Goal: Task Accomplishment & Management: Manage account settings

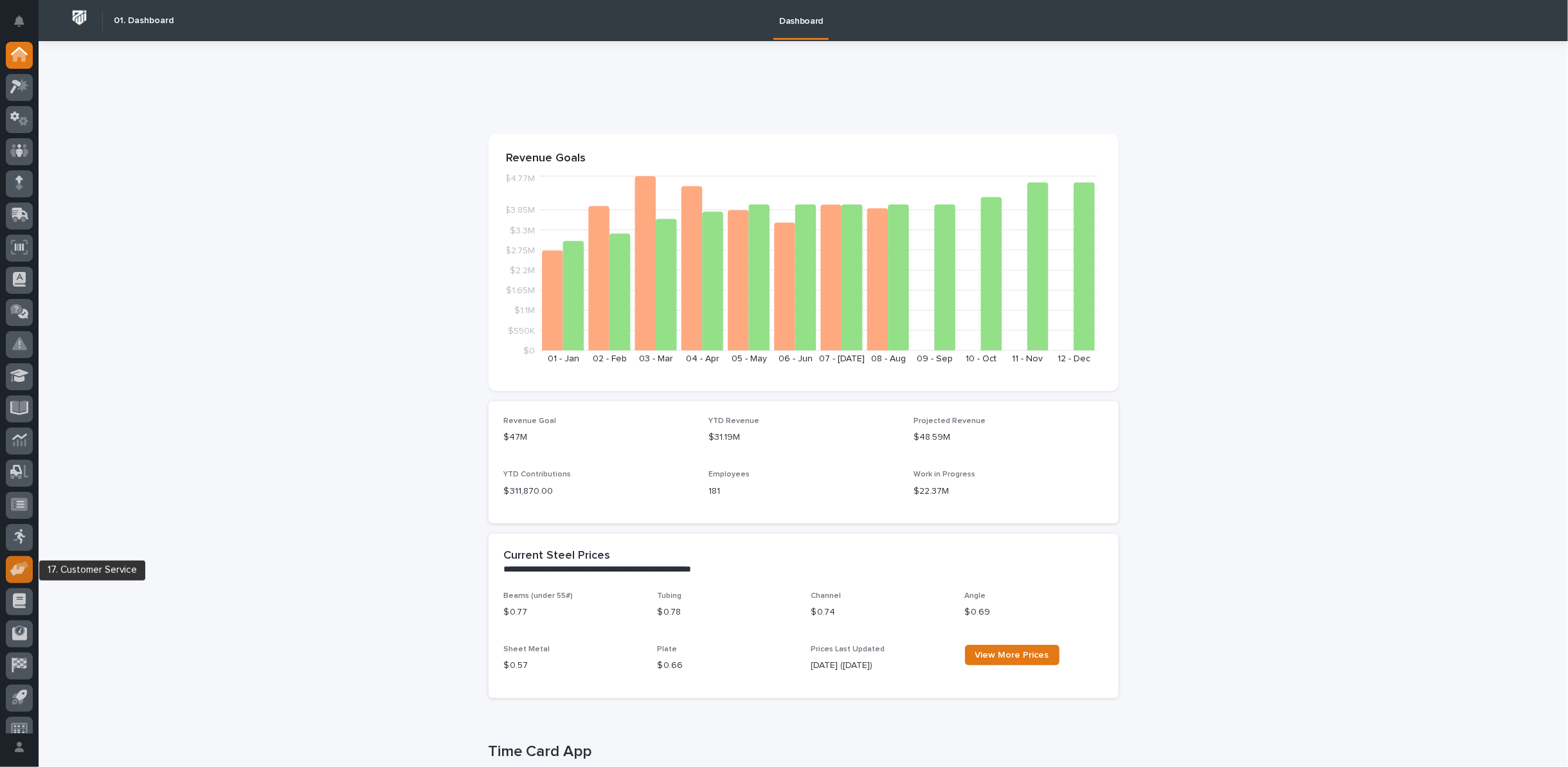
click at [26, 572] on icon at bounding box center [20, 569] width 19 height 15
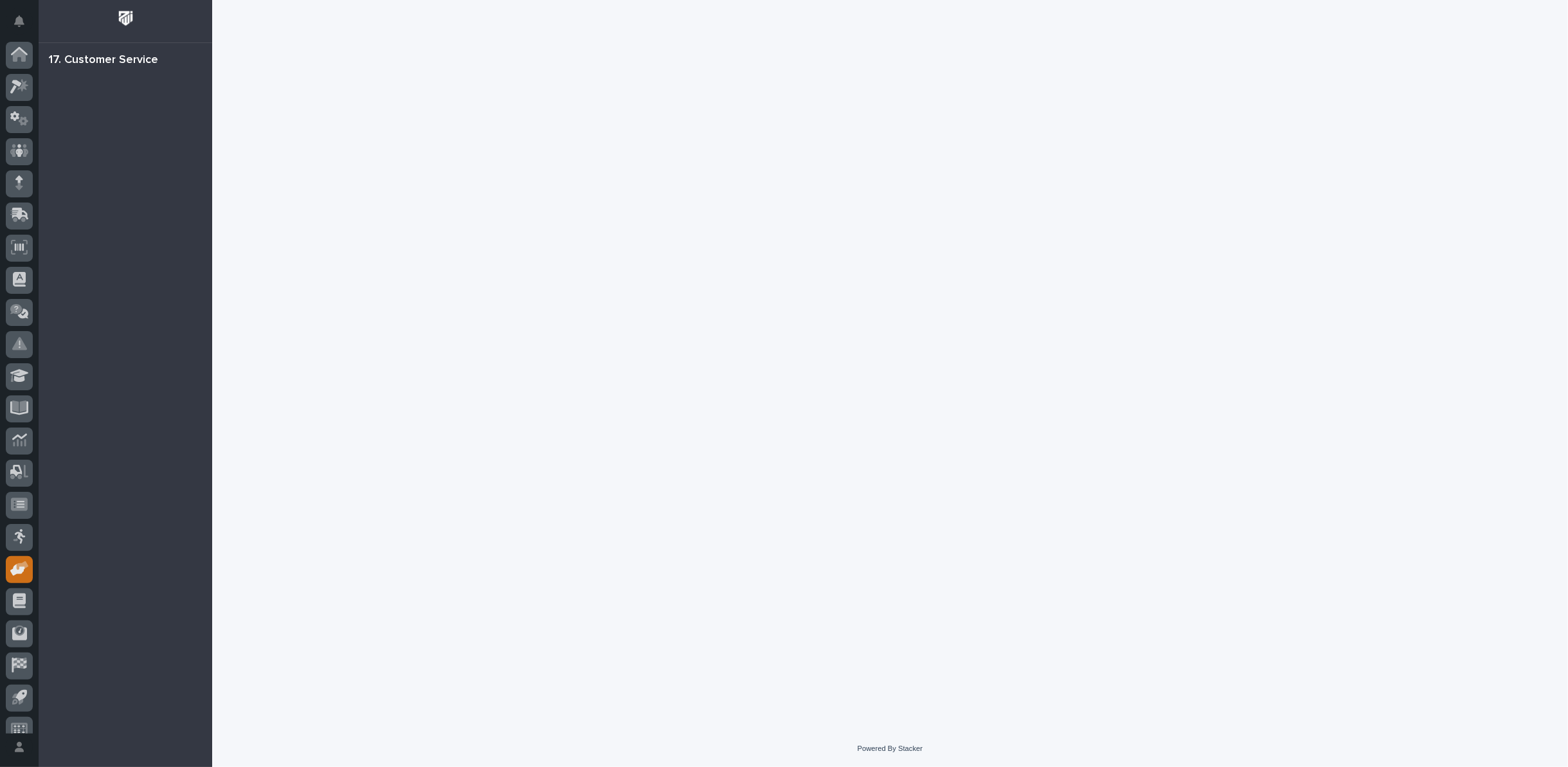
scroll to position [14, 0]
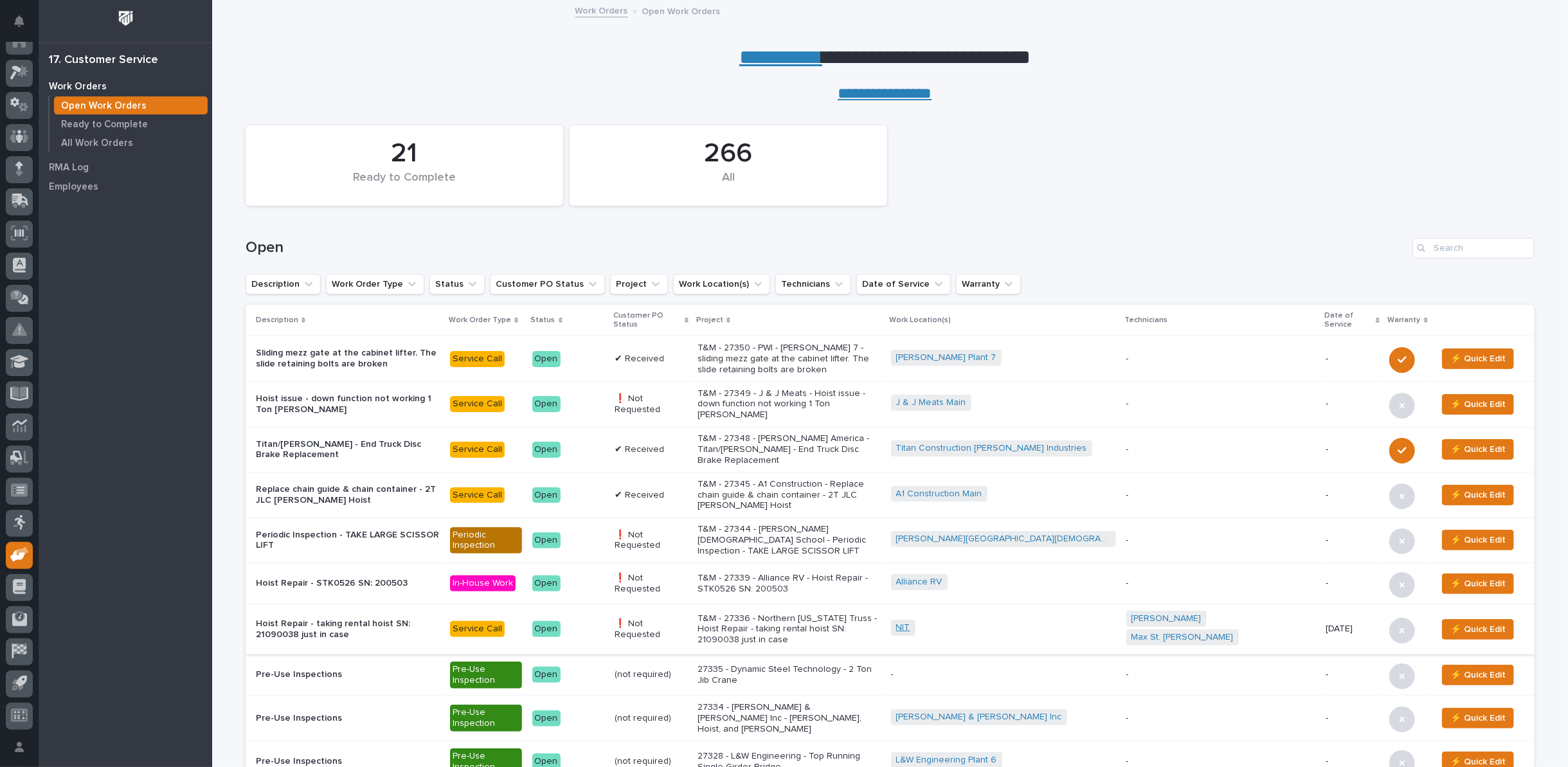
click at [910, 623] on link "NIT" at bounding box center [903, 628] width 14 height 11
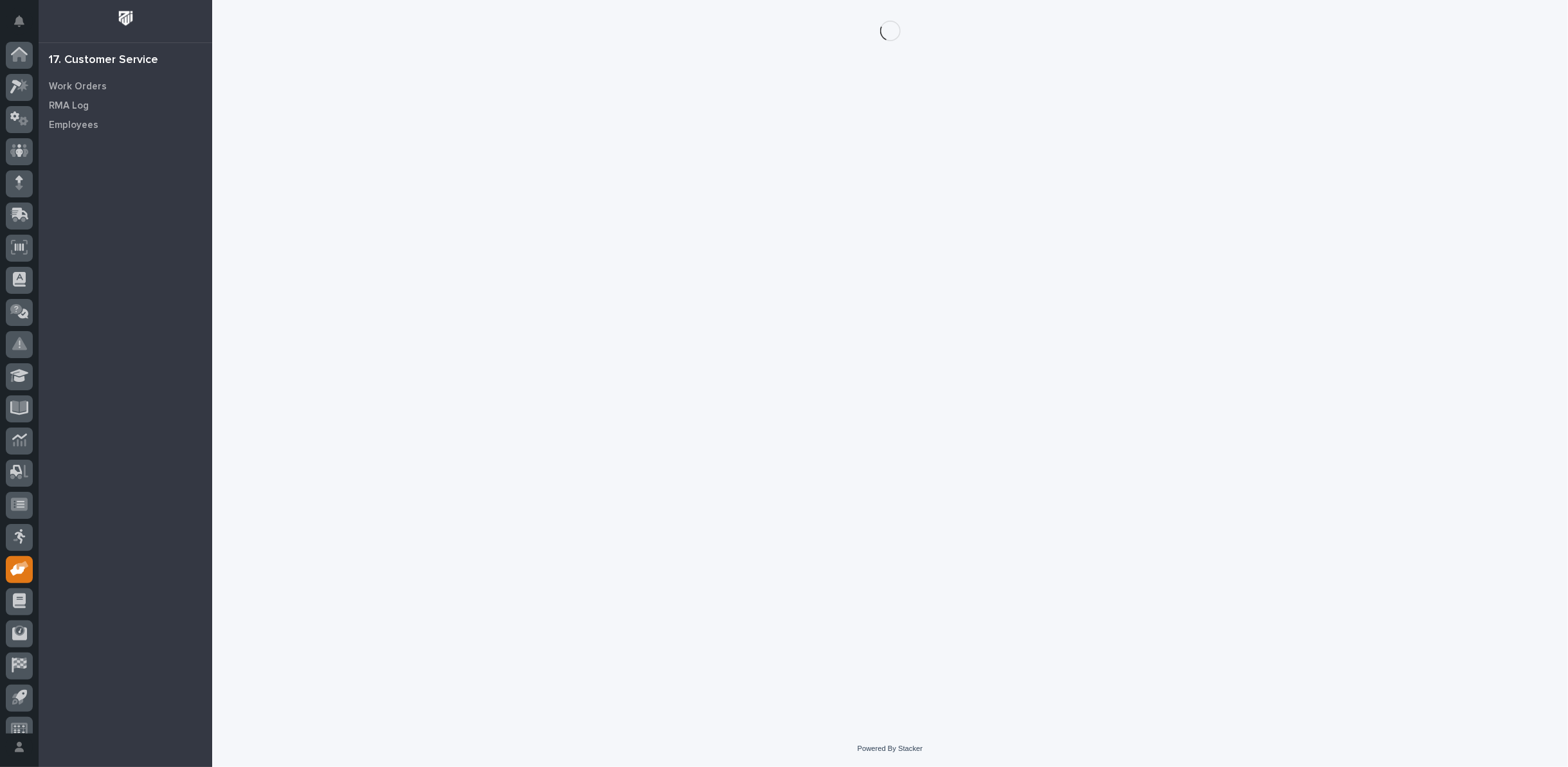
scroll to position [14, 0]
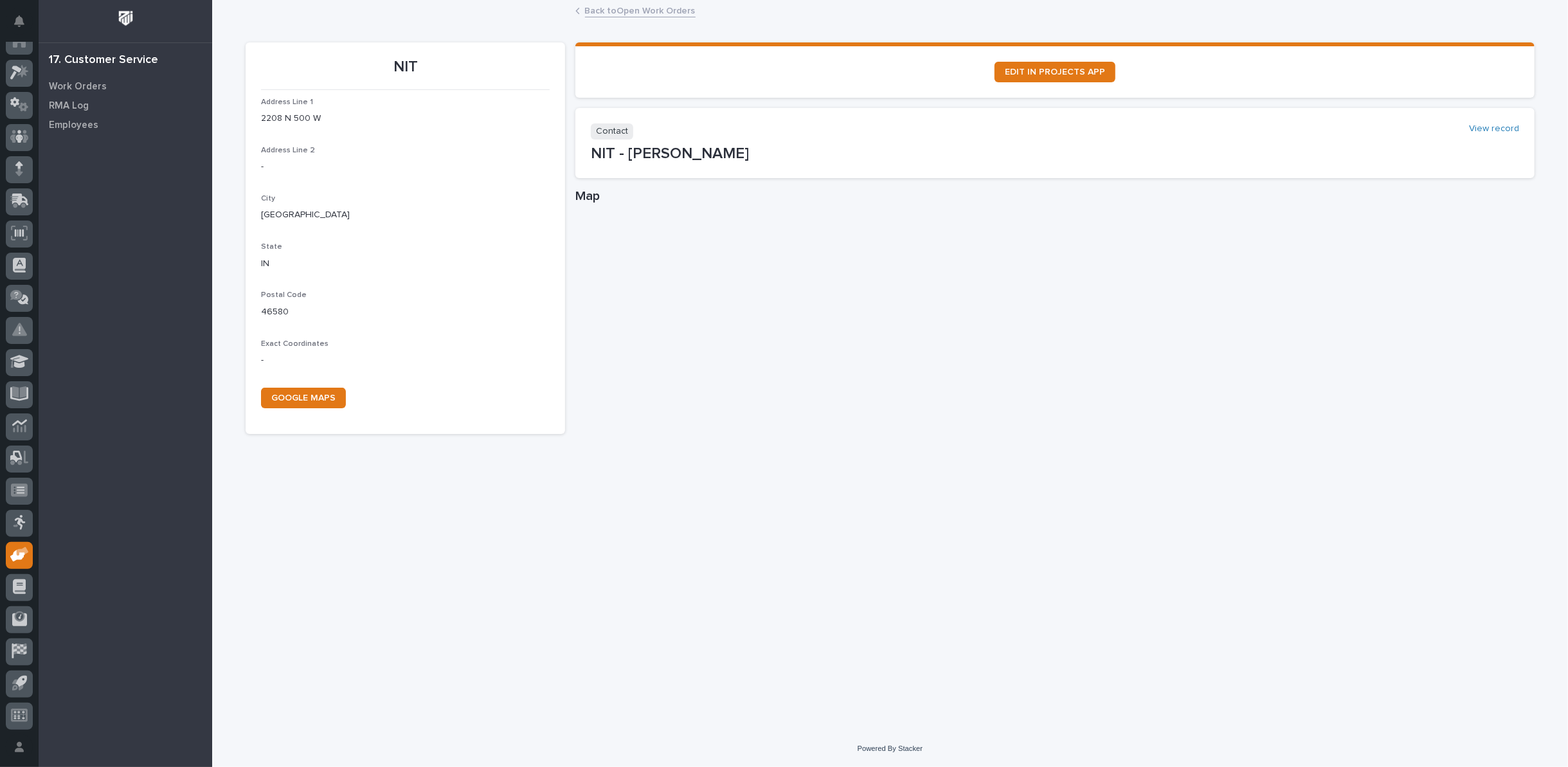
click at [630, 11] on link "Back to Open Work Orders" at bounding box center [641, 10] width 111 height 15
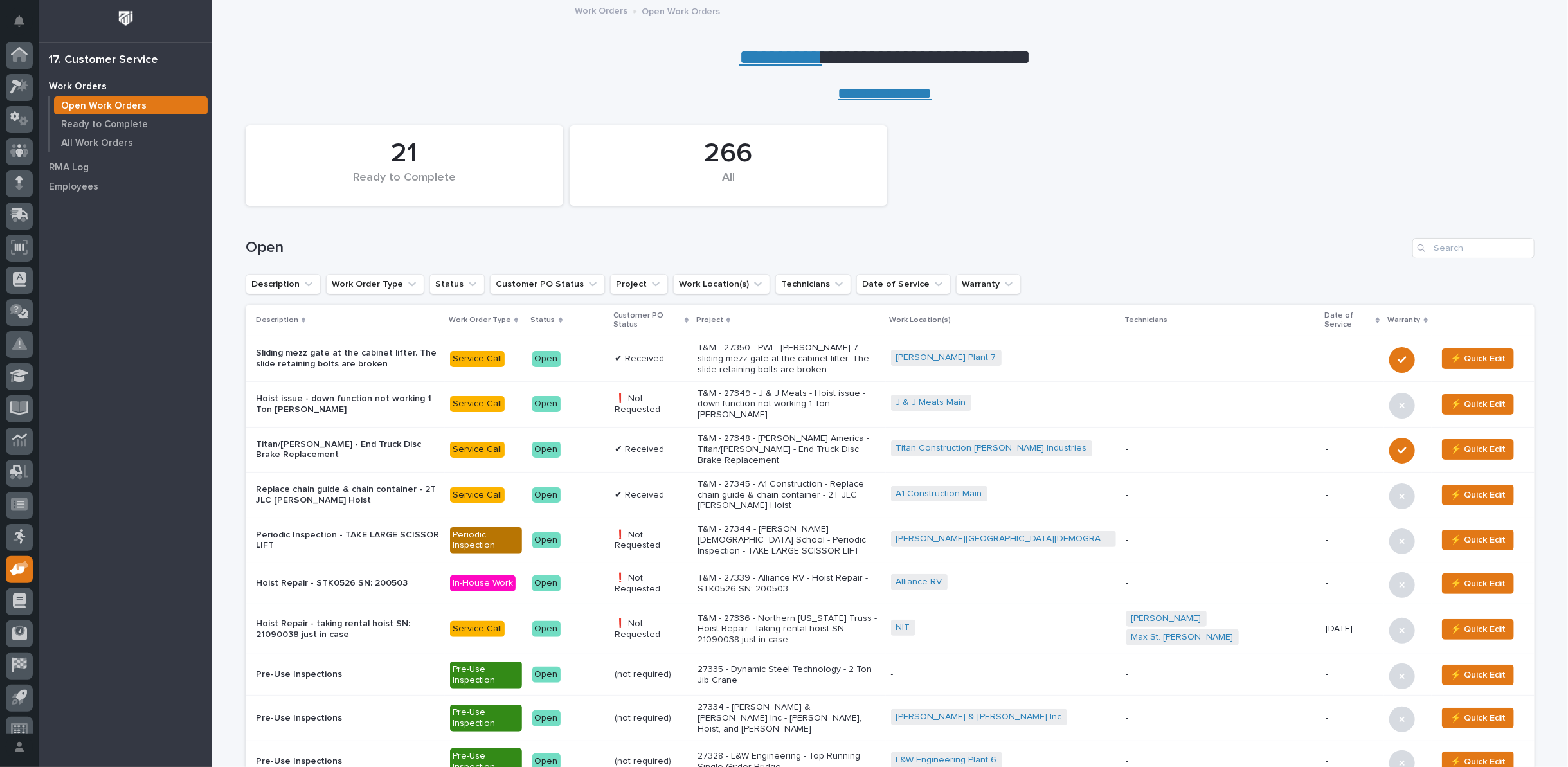
scroll to position [14, 0]
click at [797, 614] on p "T&M - 27336 - Northern [US_STATE] Truss - Hoist Repair - taking rental hoist SN…" at bounding box center [789, 629] width 183 height 32
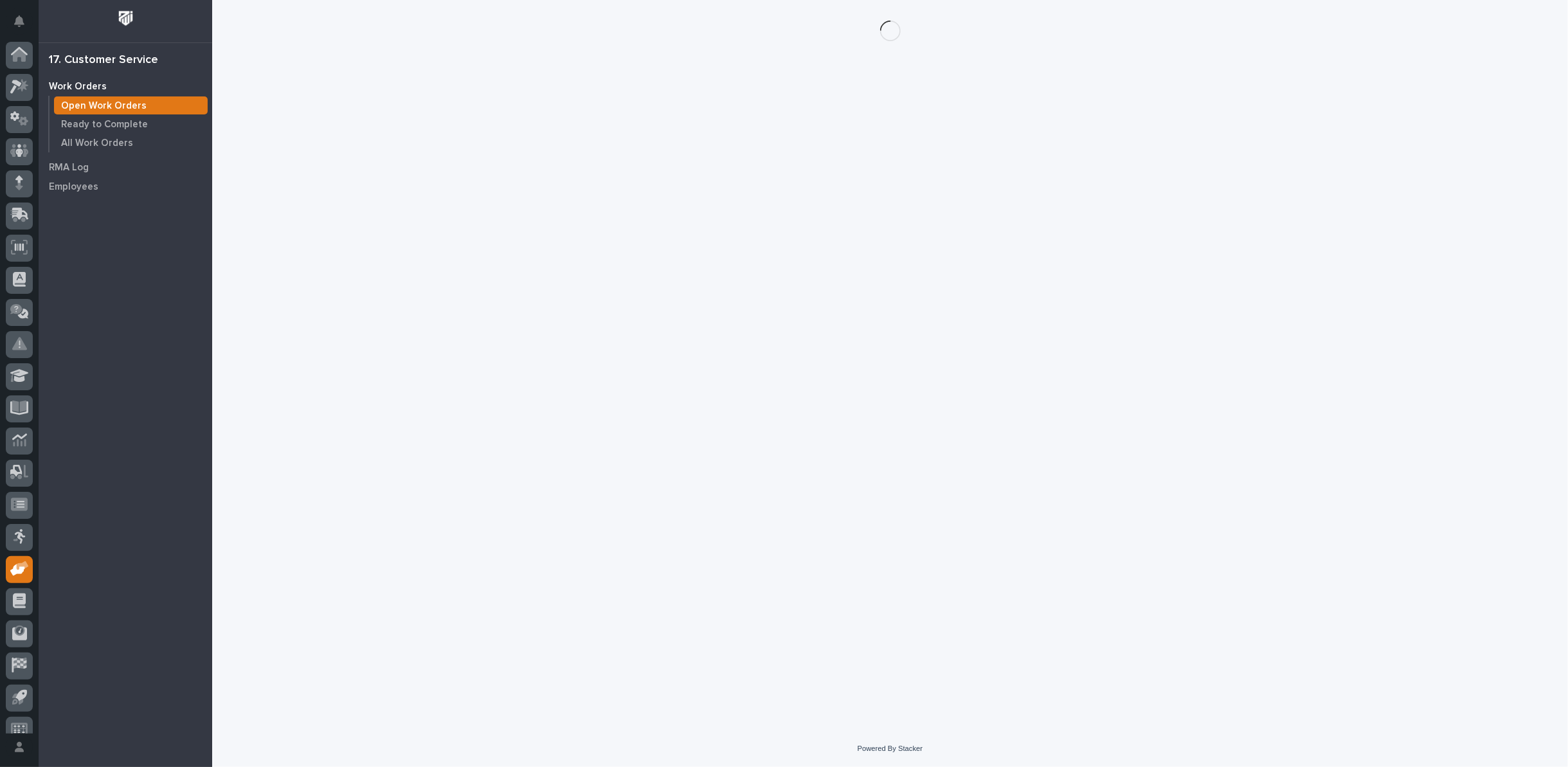
scroll to position [14, 0]
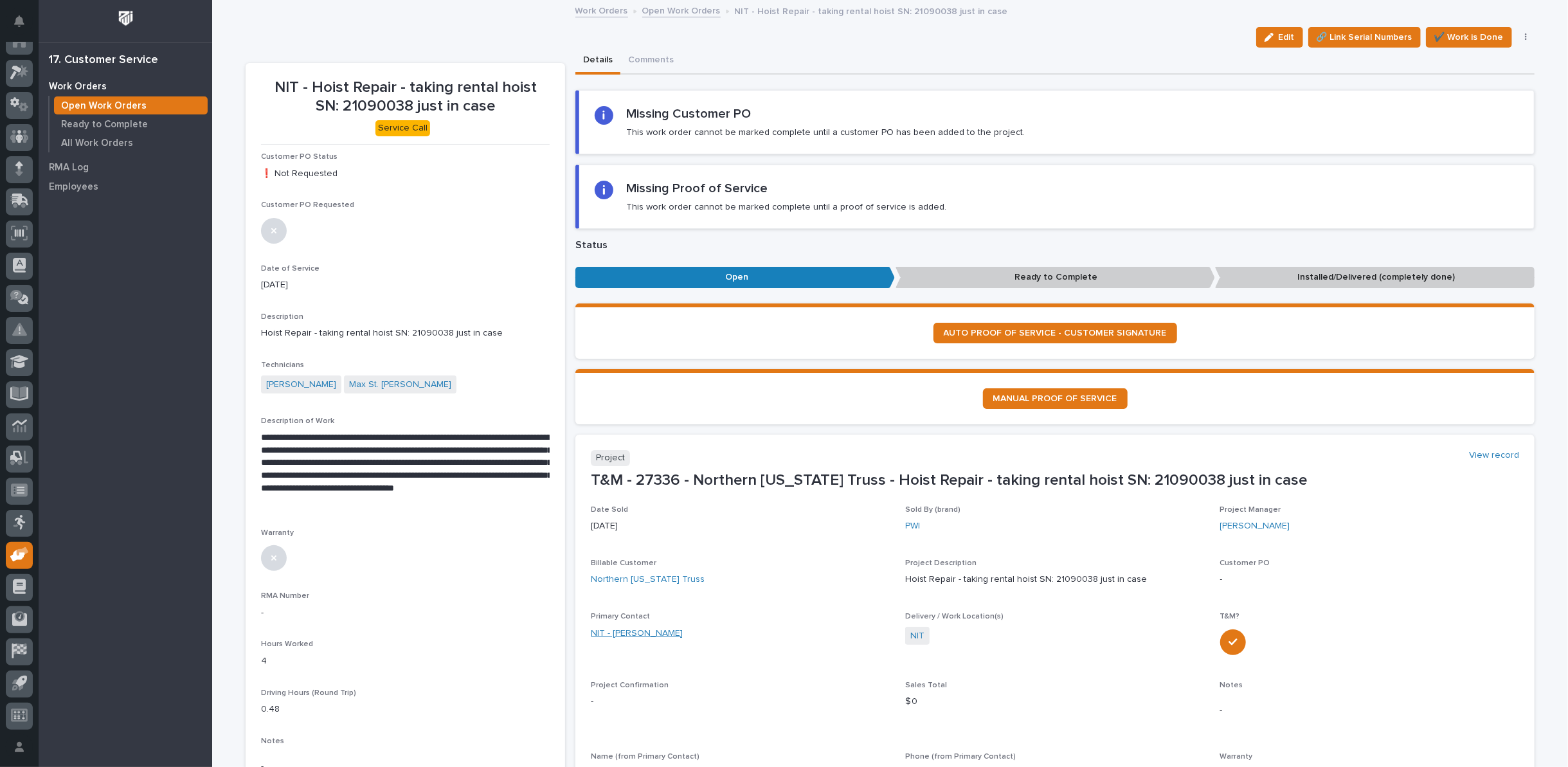
click at [636, 628] on link "NIT - [PERSON_NAME]" at bounding box center [636, 633] width 92 height 14
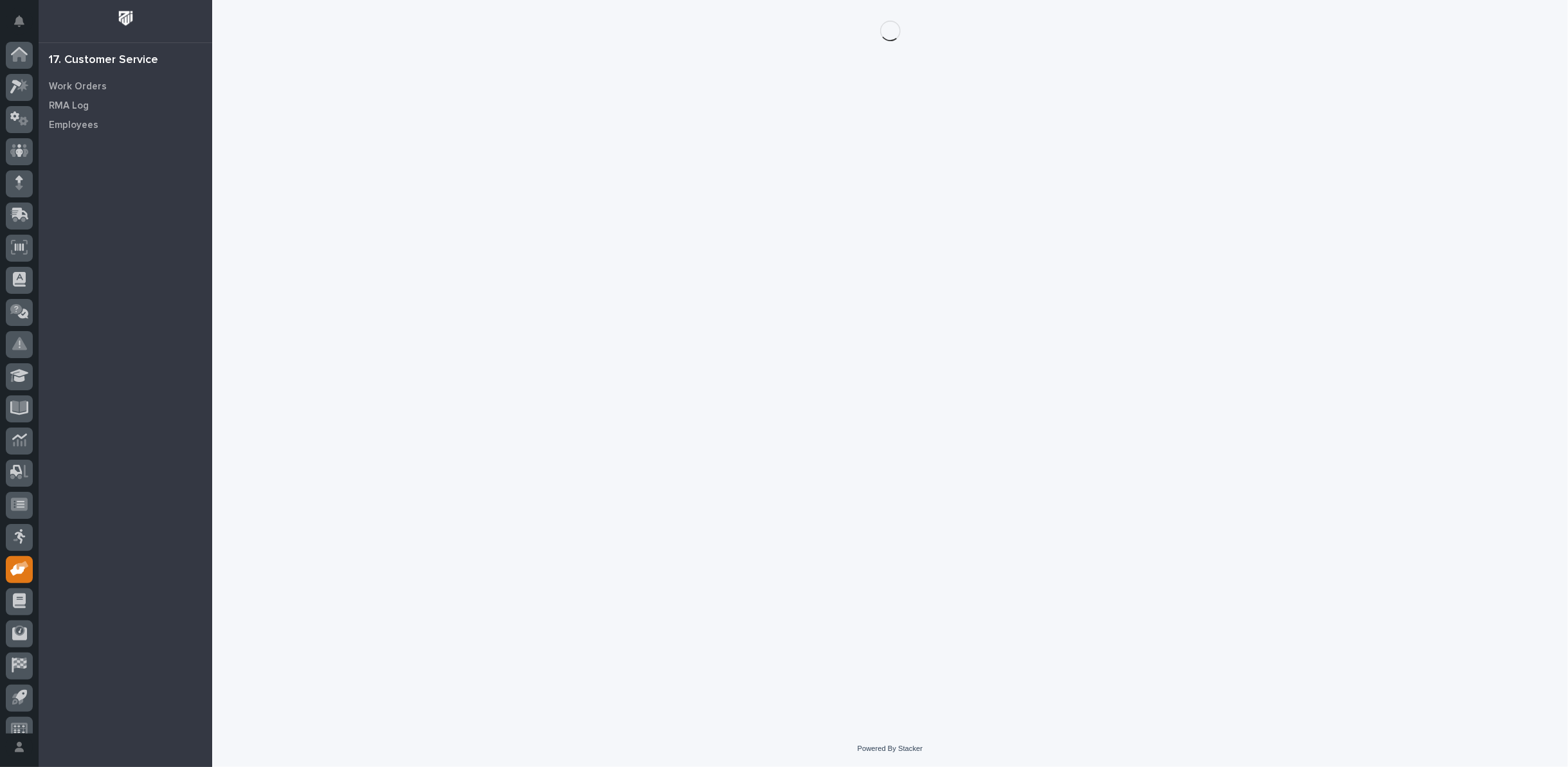
scroll to position [14, 0]
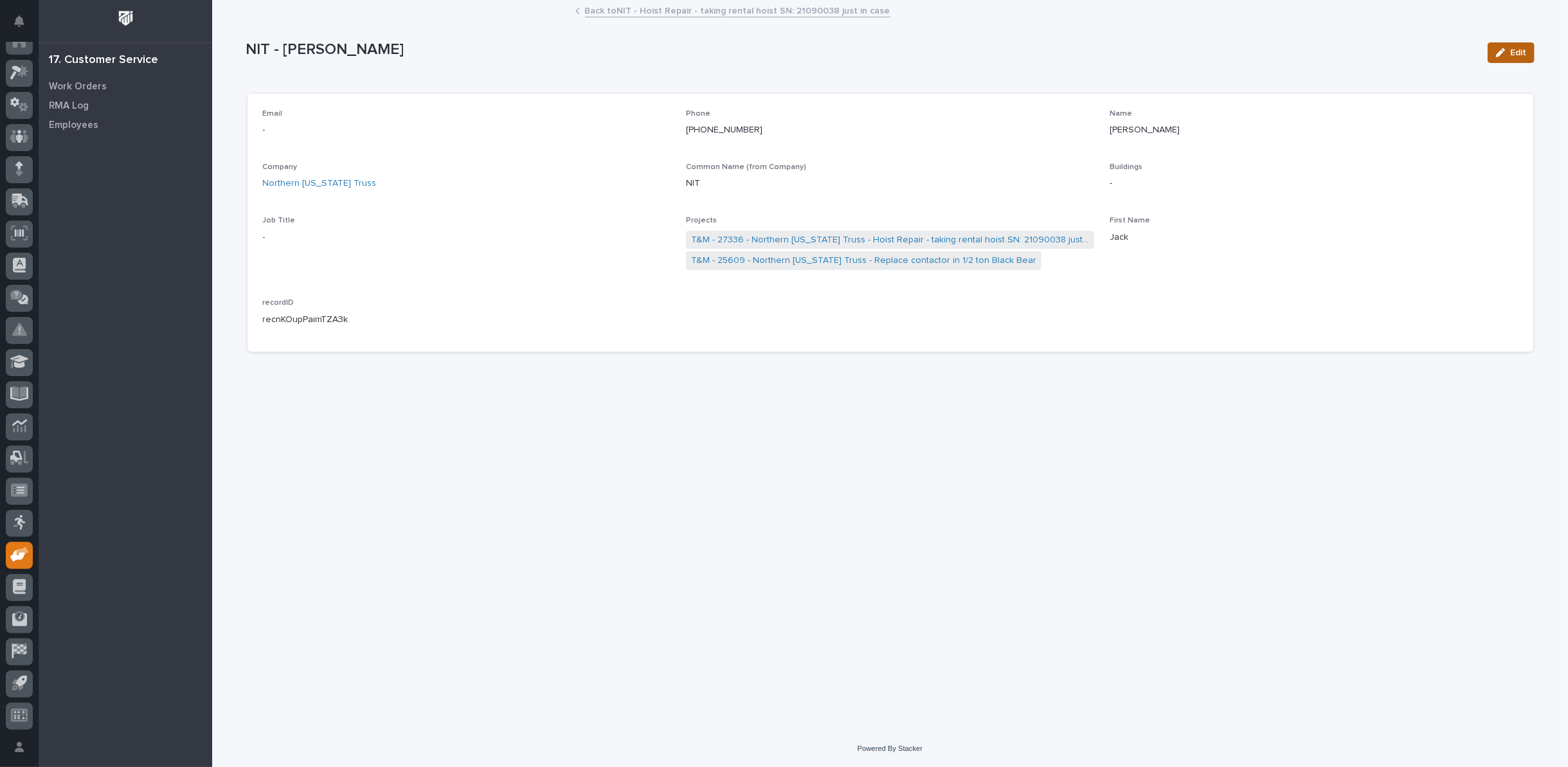
click at [1517, 50] on span "Edit" at bounding box center [1518, 53] width 16 height 11
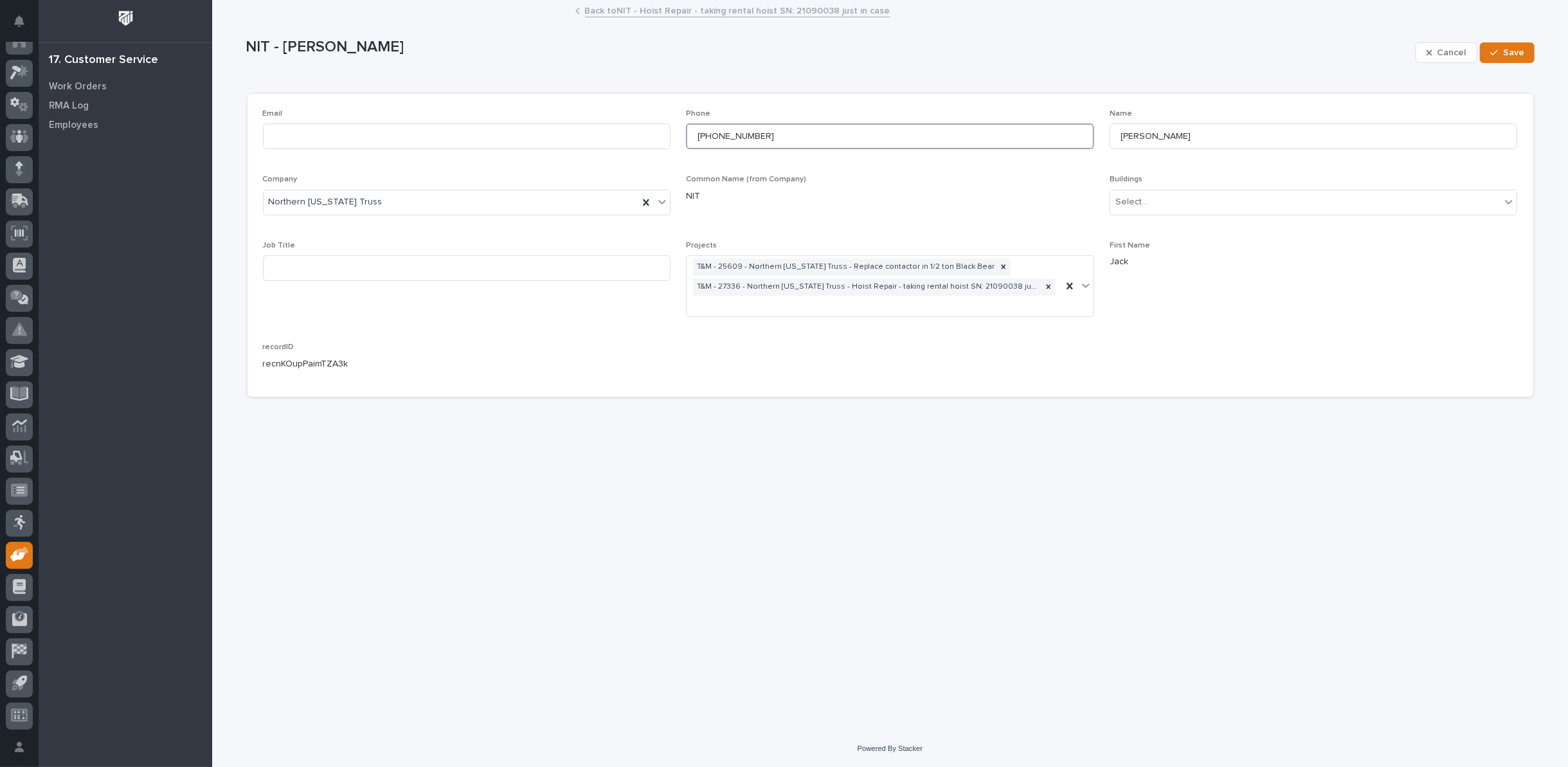
click at [705, 133] on input "[PHONE_NUMBER]" at bounding box center [890, 136] width 408 height 26
click at [711, 132] on input "5745272192" at bounding box center [890, 136] width 408 height 26
click at [730, 133] on input "574-5272192" at bounding box center [890, 136] width 408 height 26
type input "[PHONE_NUMBER]"
click at [1504, 47] on button "Save" at bounding box center [1507, 52] width 55 height 20
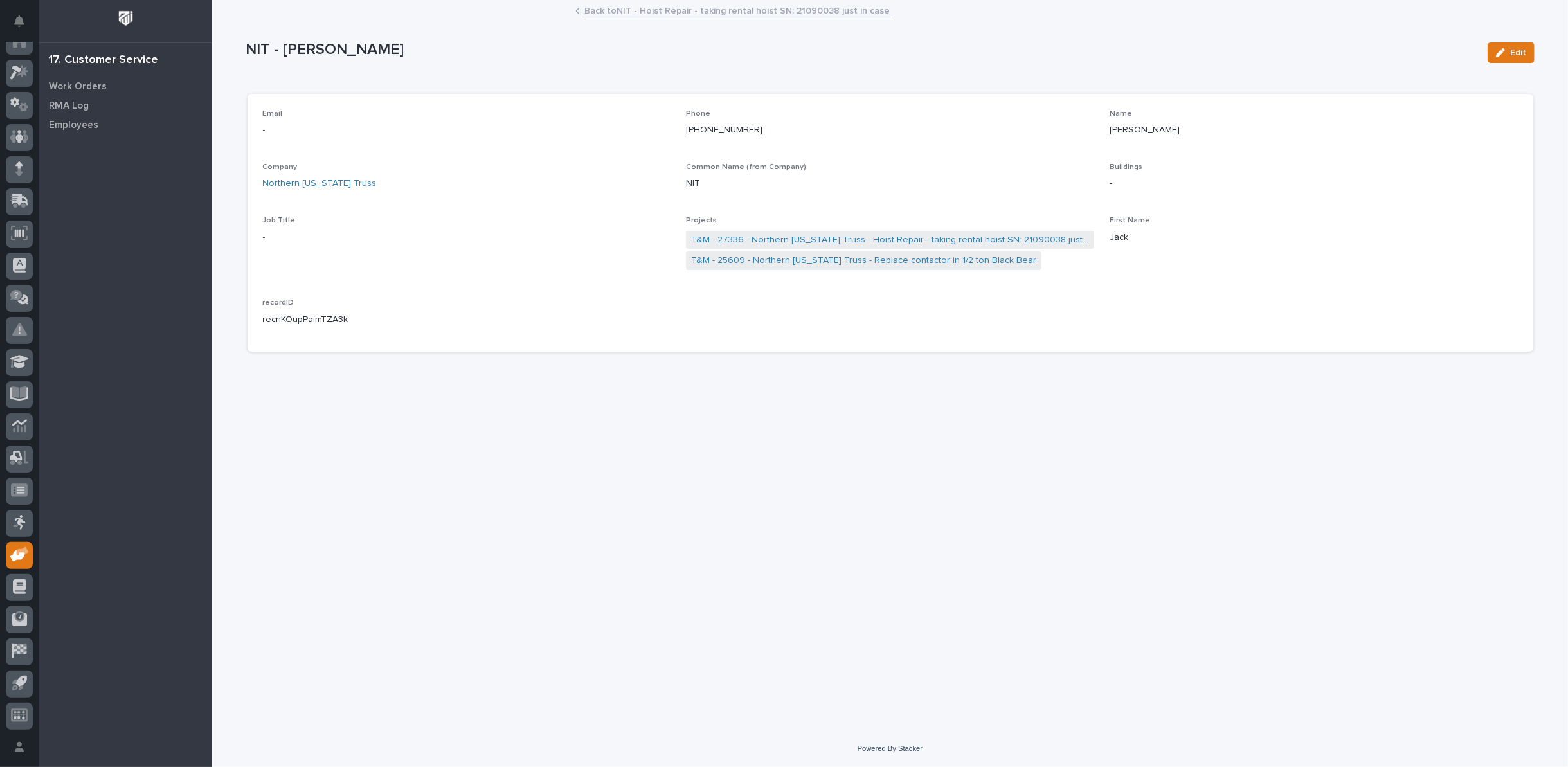
click at [608, 11] on link "Back to NIT - Hoist Repair - taking rental hoist SN: 21090038 just in case" at bounding box center [738, 10] width 306 height 15
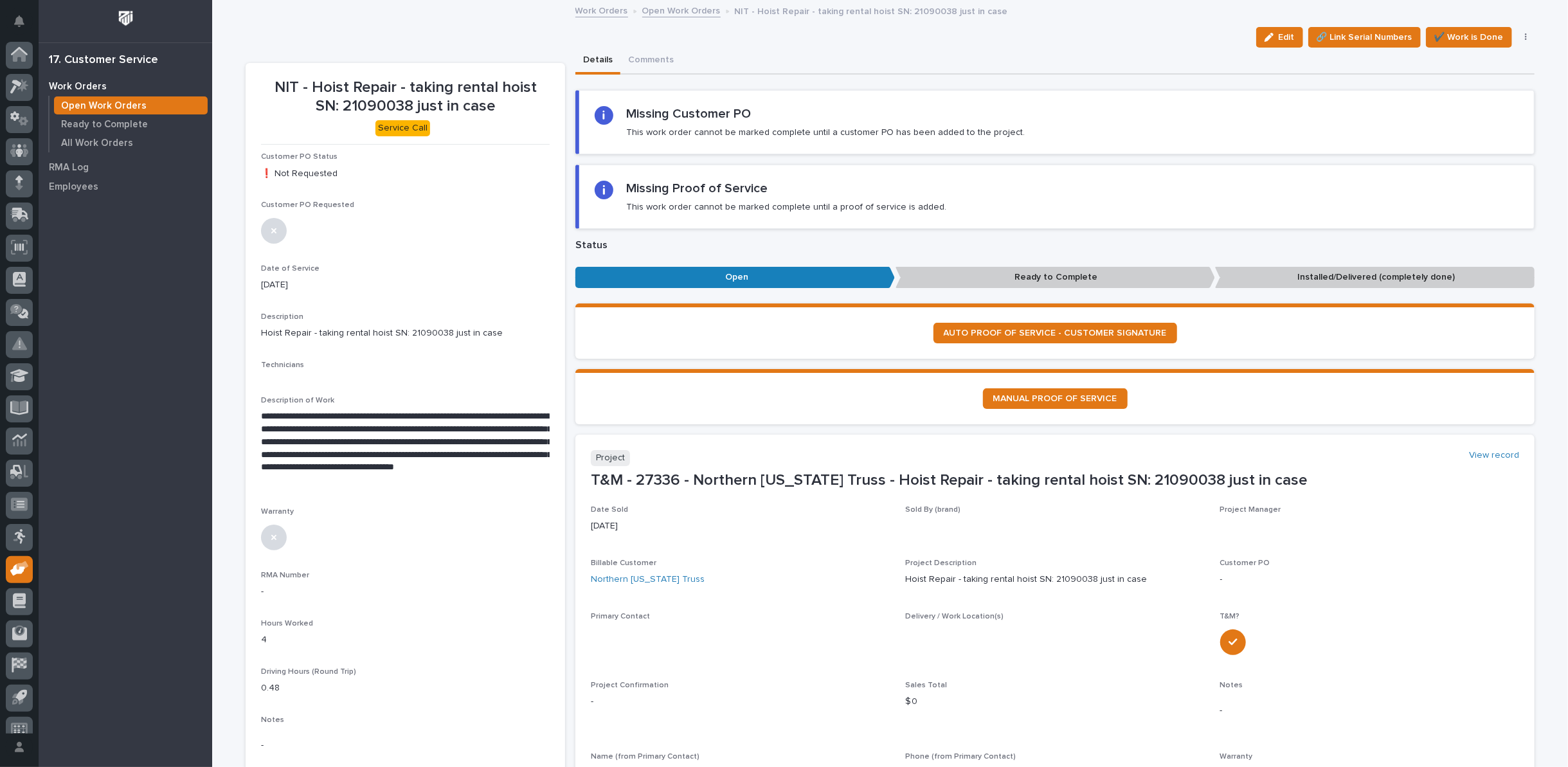
scroll to position [14, 0]
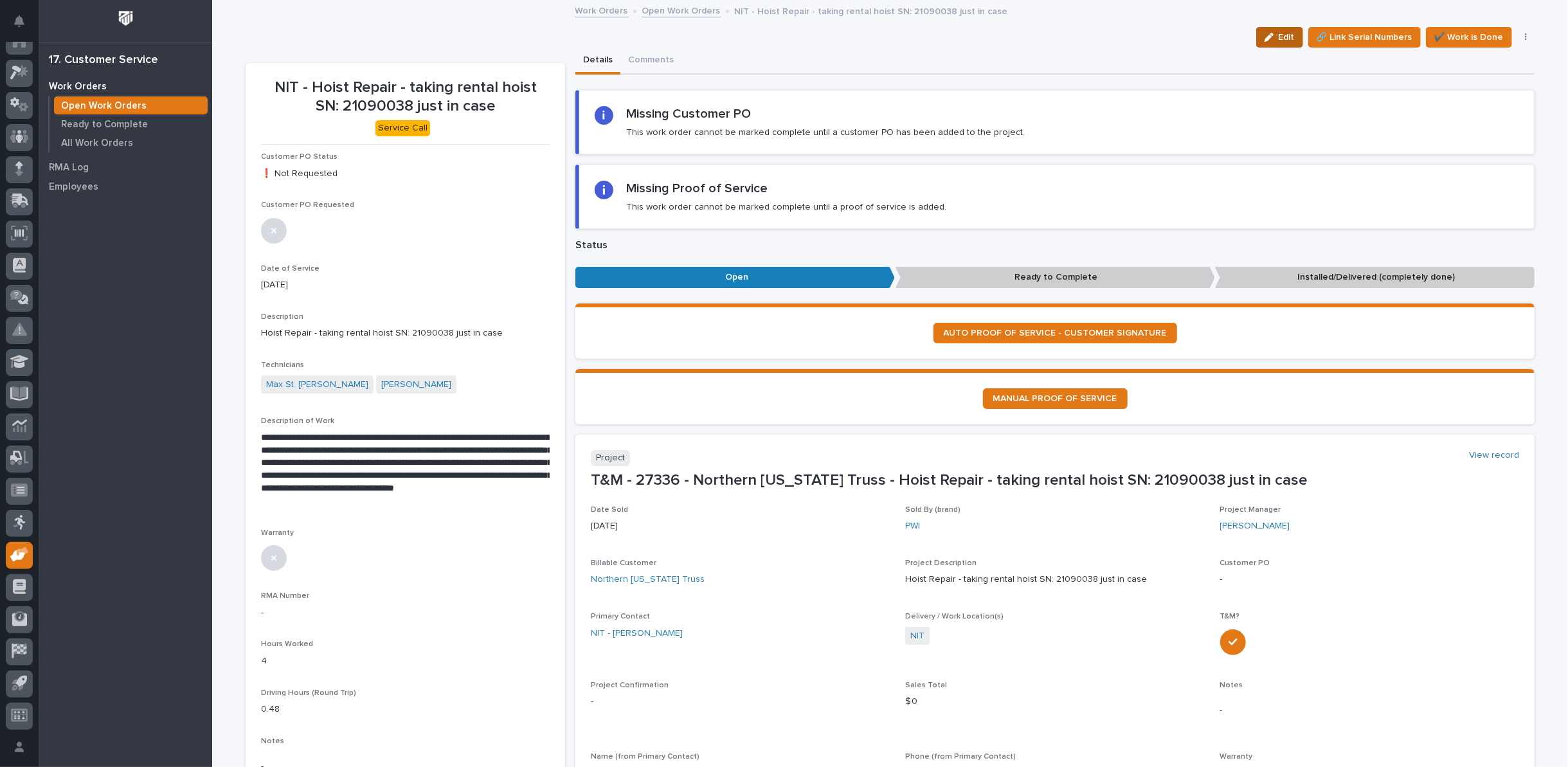
click at [1274, 37] on div "button" at bounding box center [1271, 37] width 14 height 9
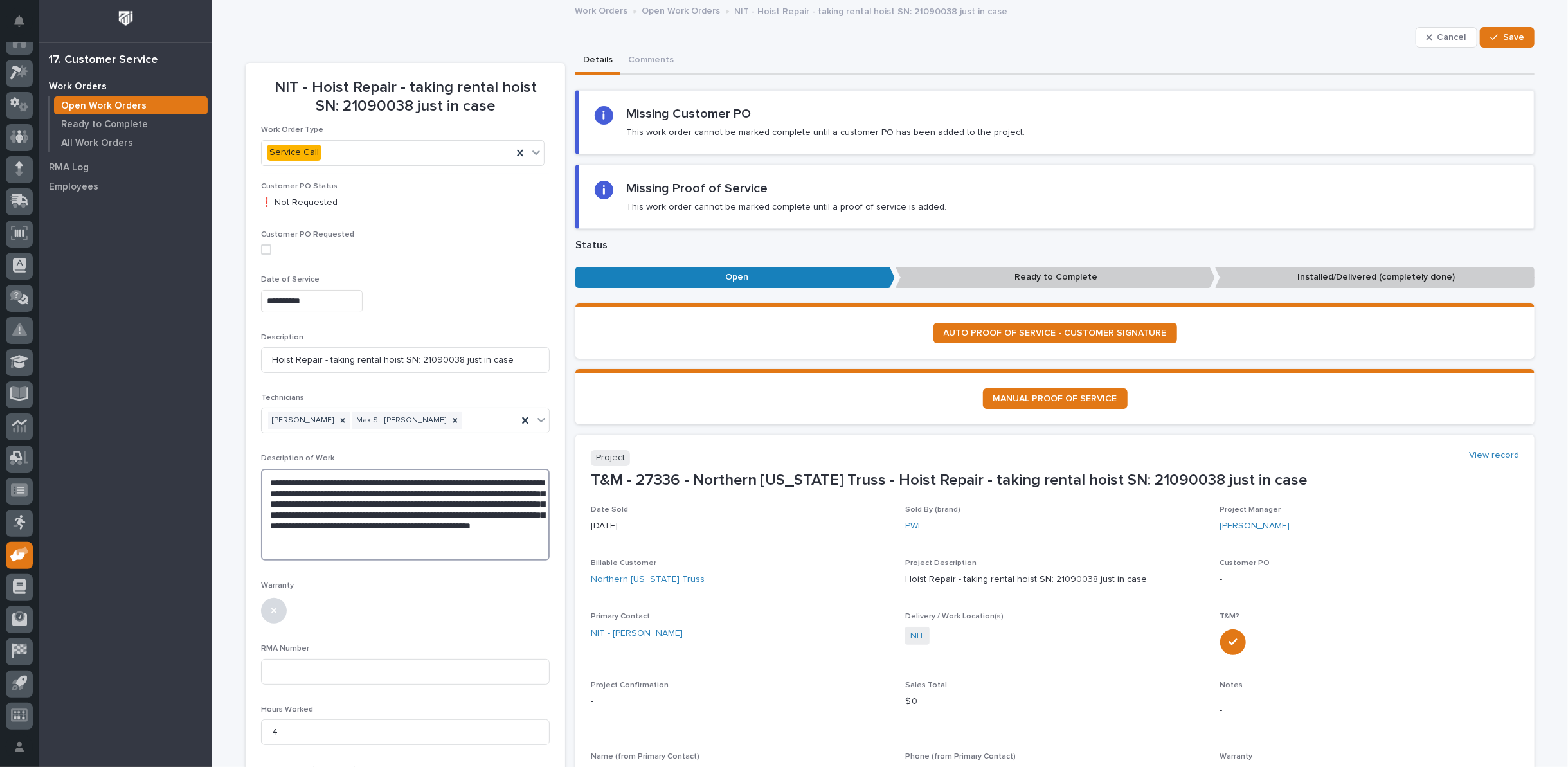
click at [522, 536] on textarea "**********" at bounding box center [405, 514] width 288 height 92
drag, startPoint x: 479, startPoint y: 526, endPoint x: 517, endPoint y: 536, distance: 39.3
click at [517, 536] on textarea "**********" at bounding box center [405, 531] width 288 height 124
click at [489, 559] on textarea "**********" at bounding box center [405, 525] width 288 height 113
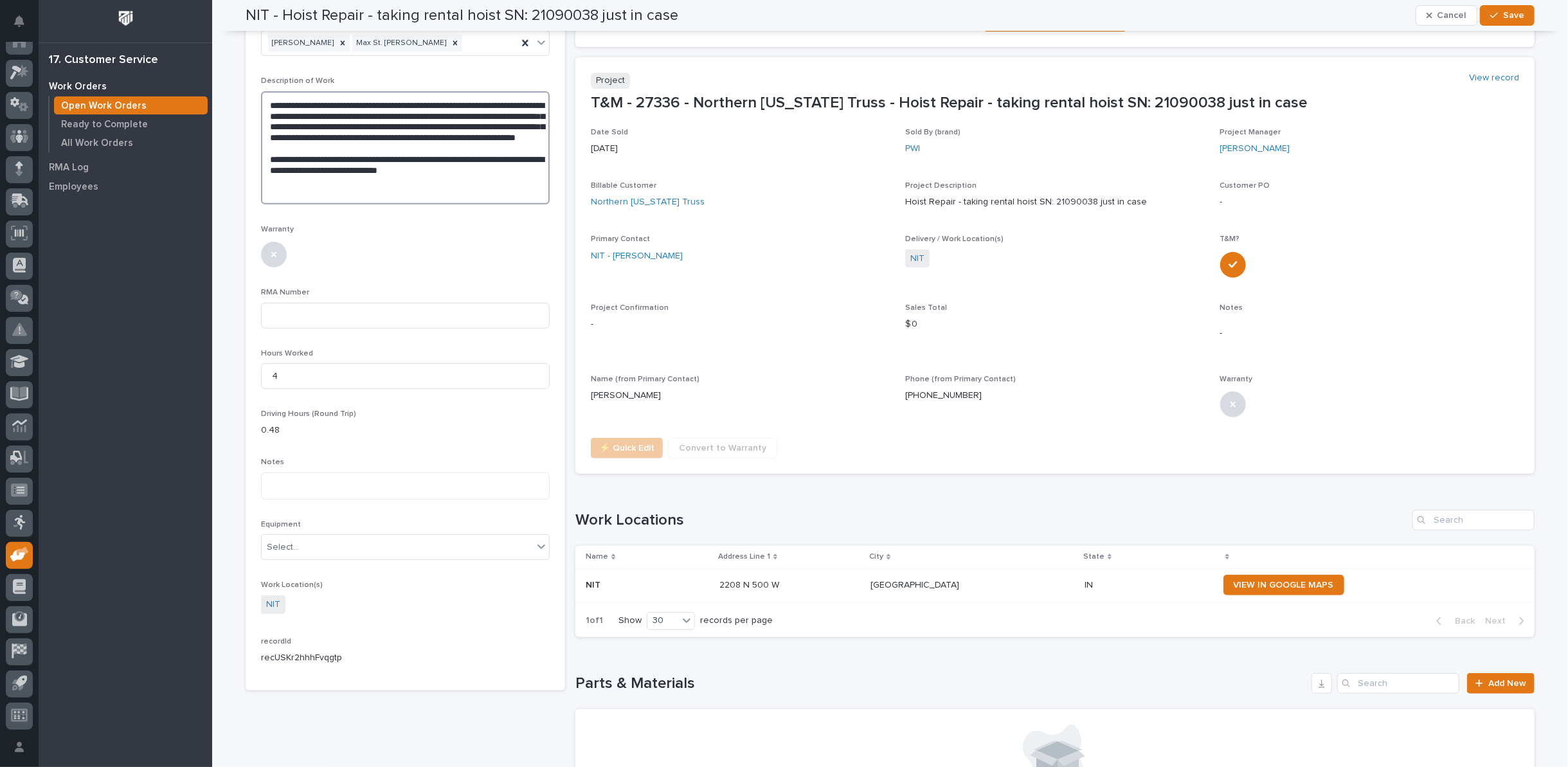
scroll to position [285, 0]
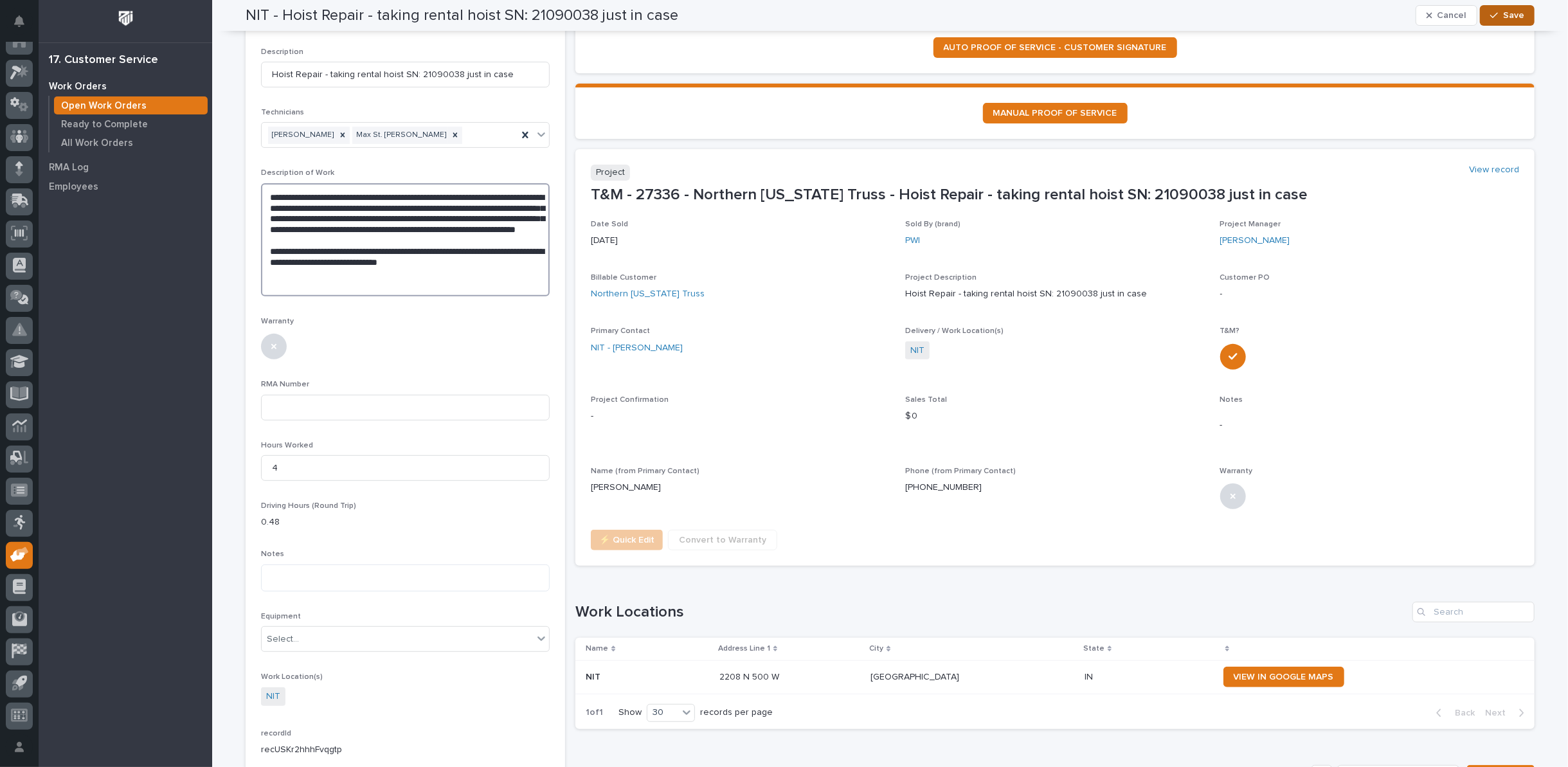
type textarea "**********"
click at [1507, 17] on span "Save" at bounding box center [1514, 15] width 21 height 11
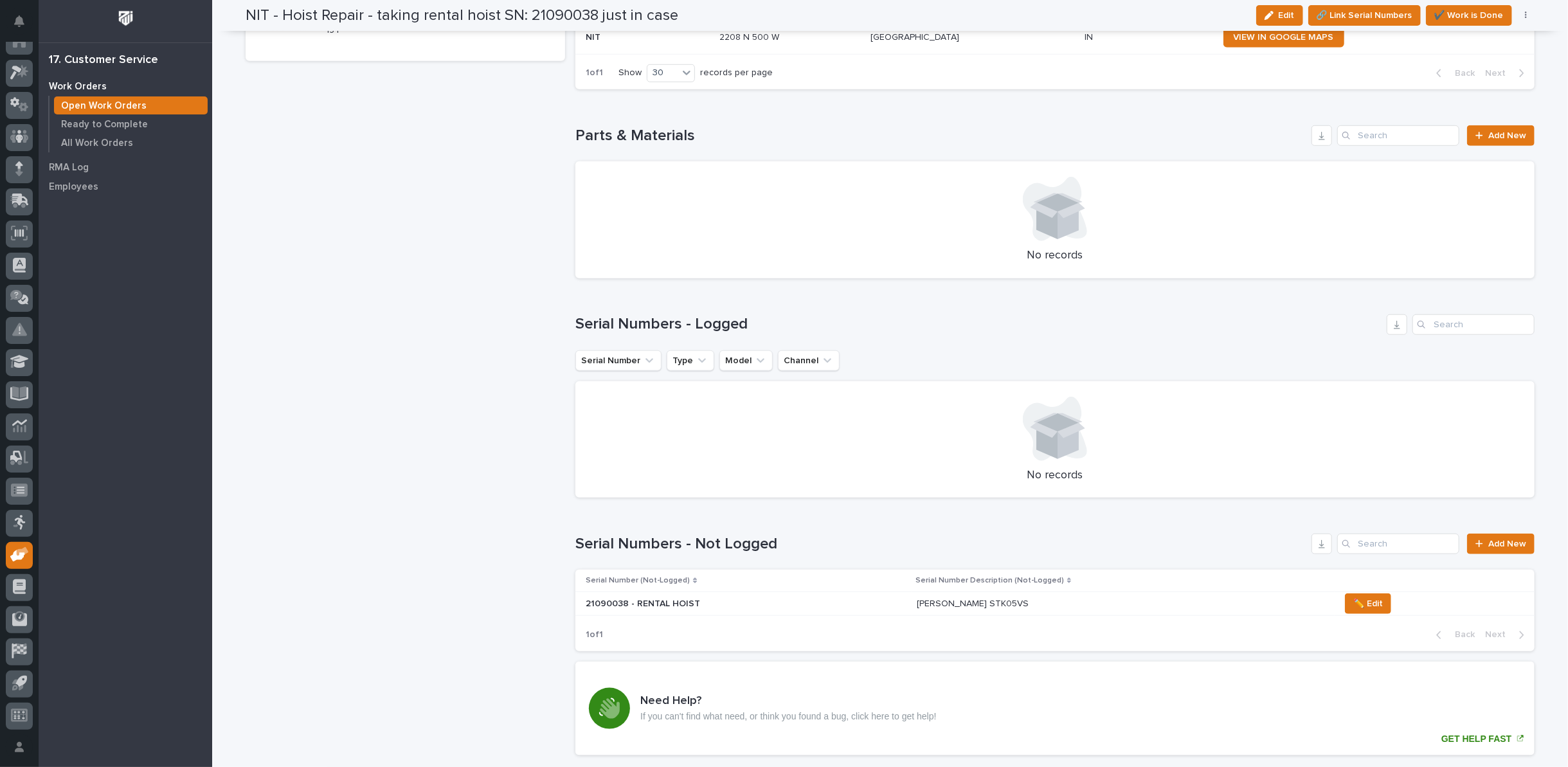
scroll to position [928, 0]
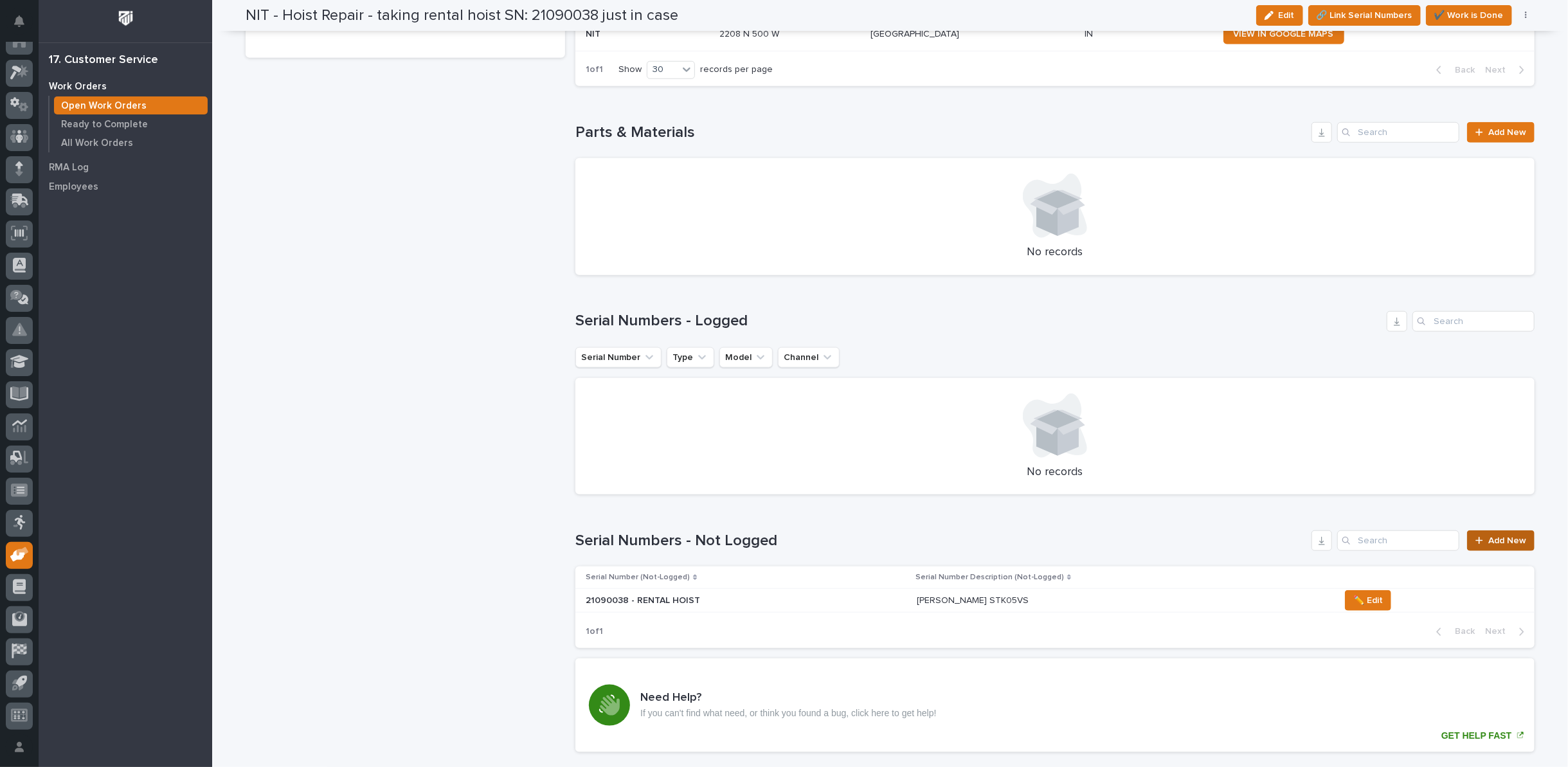
click at [1489, 539] on span "Add New" at bounding box center [1508, 540] width 38 height 9
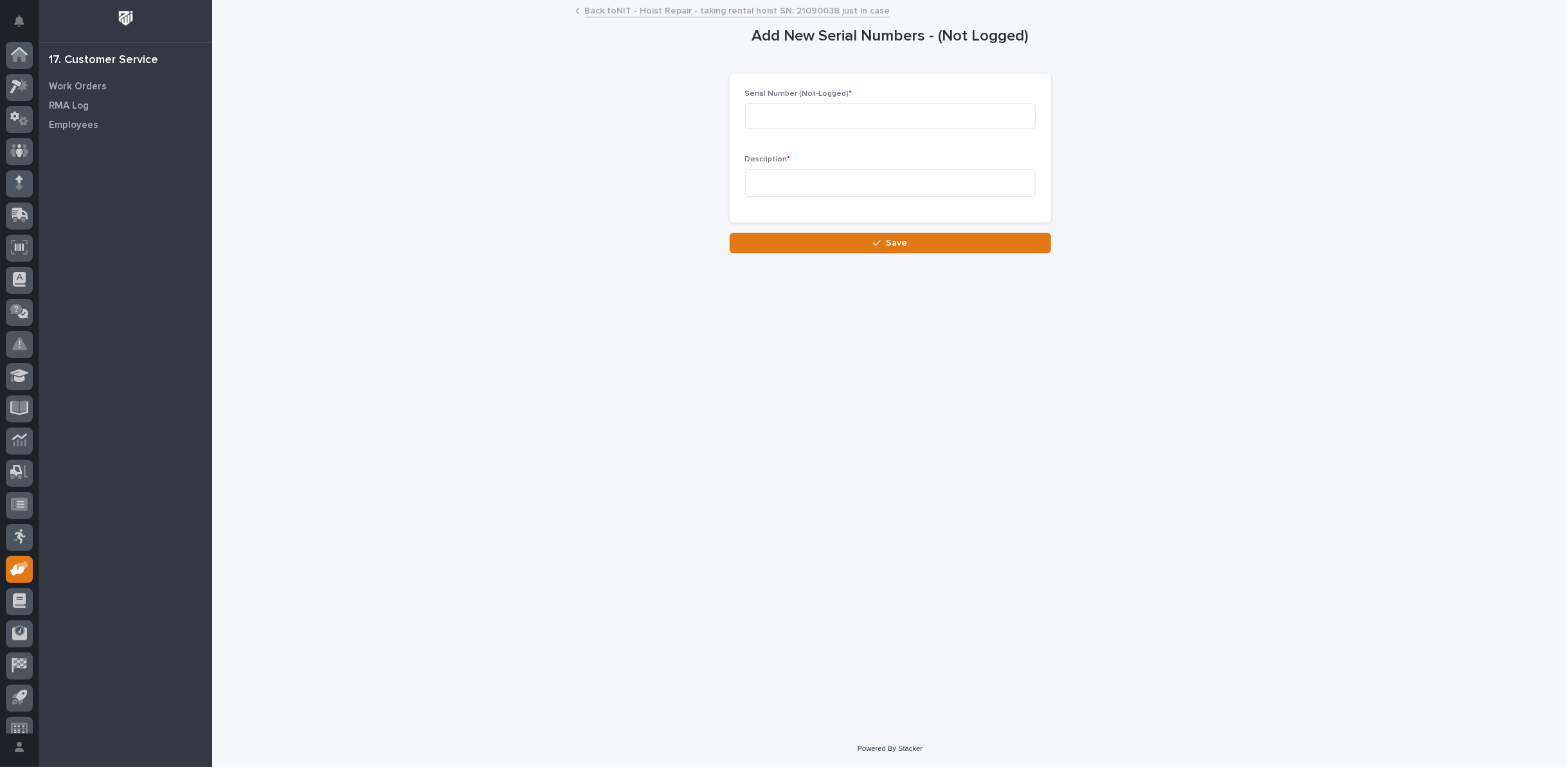
scroll to position [14, 0]
click at [867, 123] on input at bounding box center [890, 117] width 291 height 26
type input "90141"
click at [866, 177] on textarea at bounding box center [890, 183] width 291 height 27
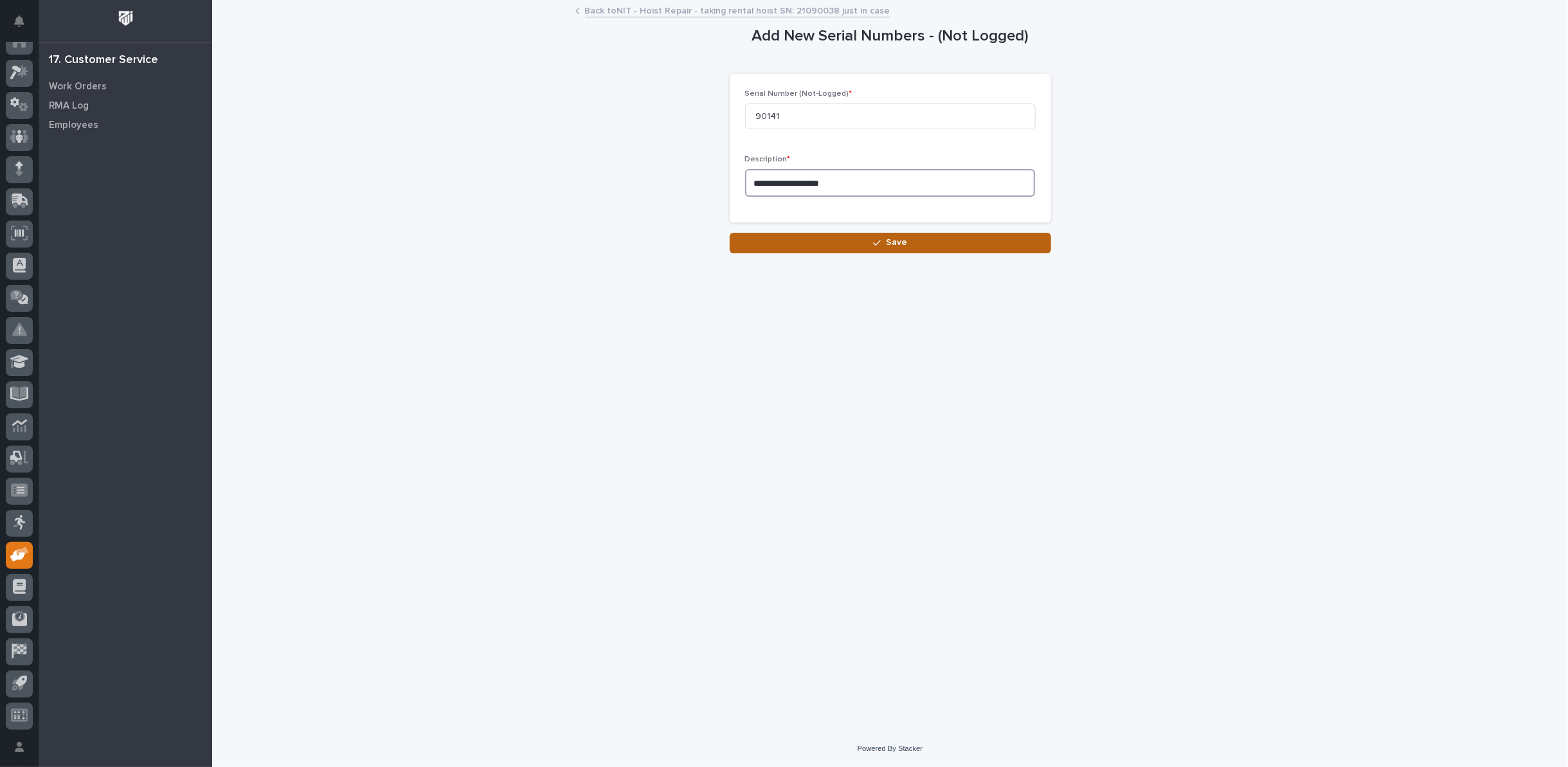
type textarea "**********"
click at [874, 245] on button "Save" at bounding box center [891, 243] width 322 height 20
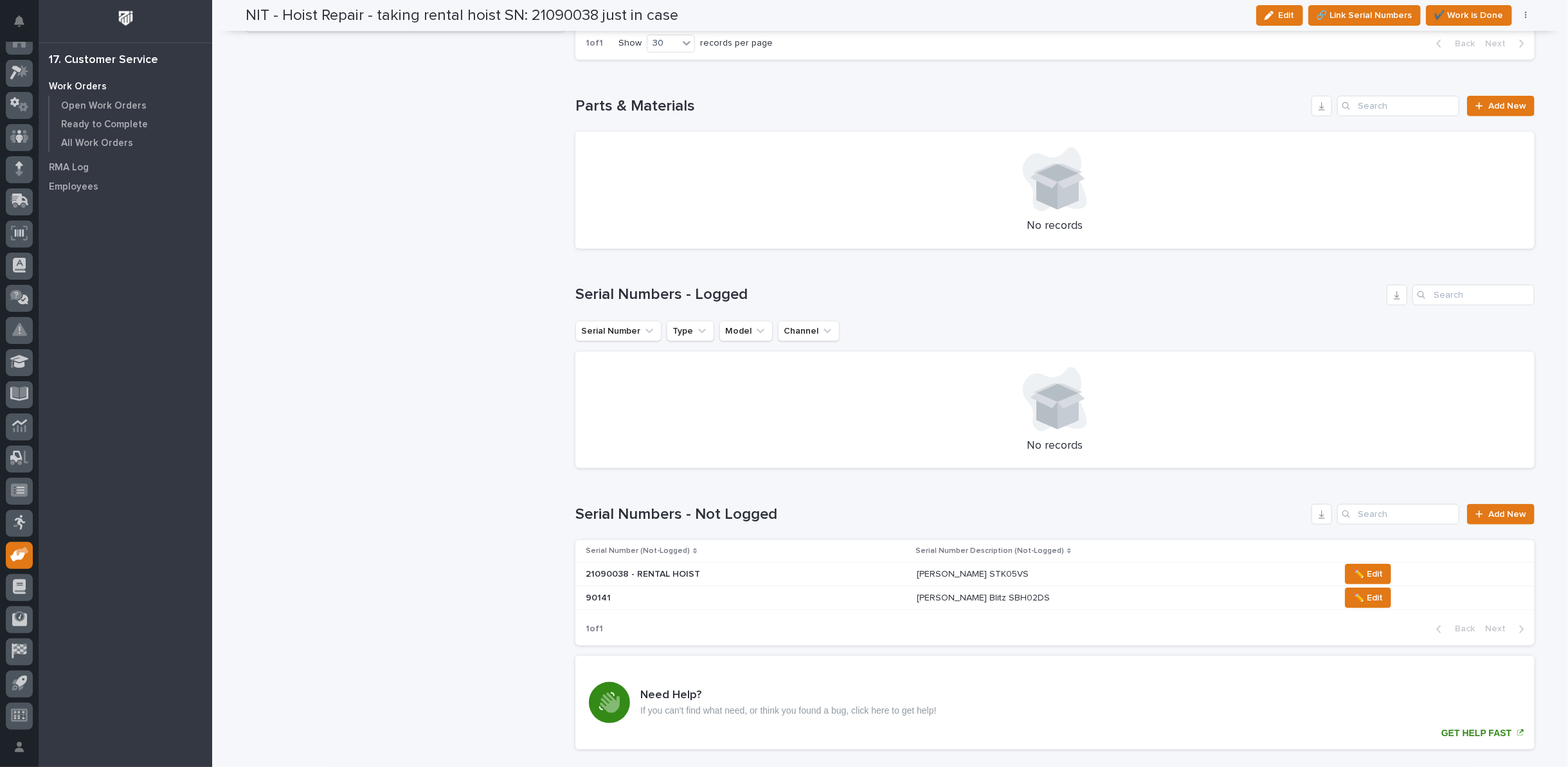
scroll to position [1000, 0]
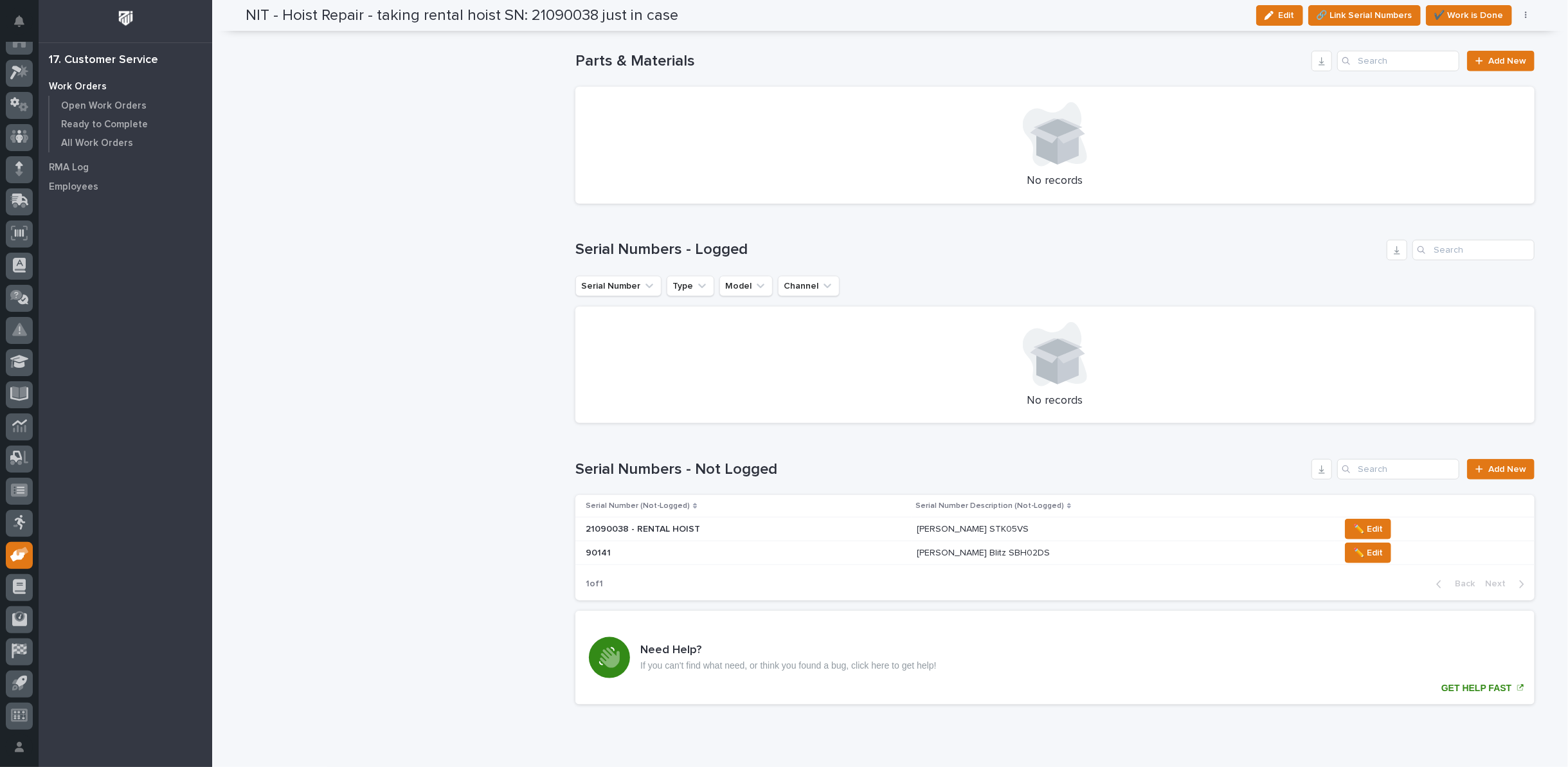
click at [670, 550] on p at bounding box center [698, 553] width 225 height 11
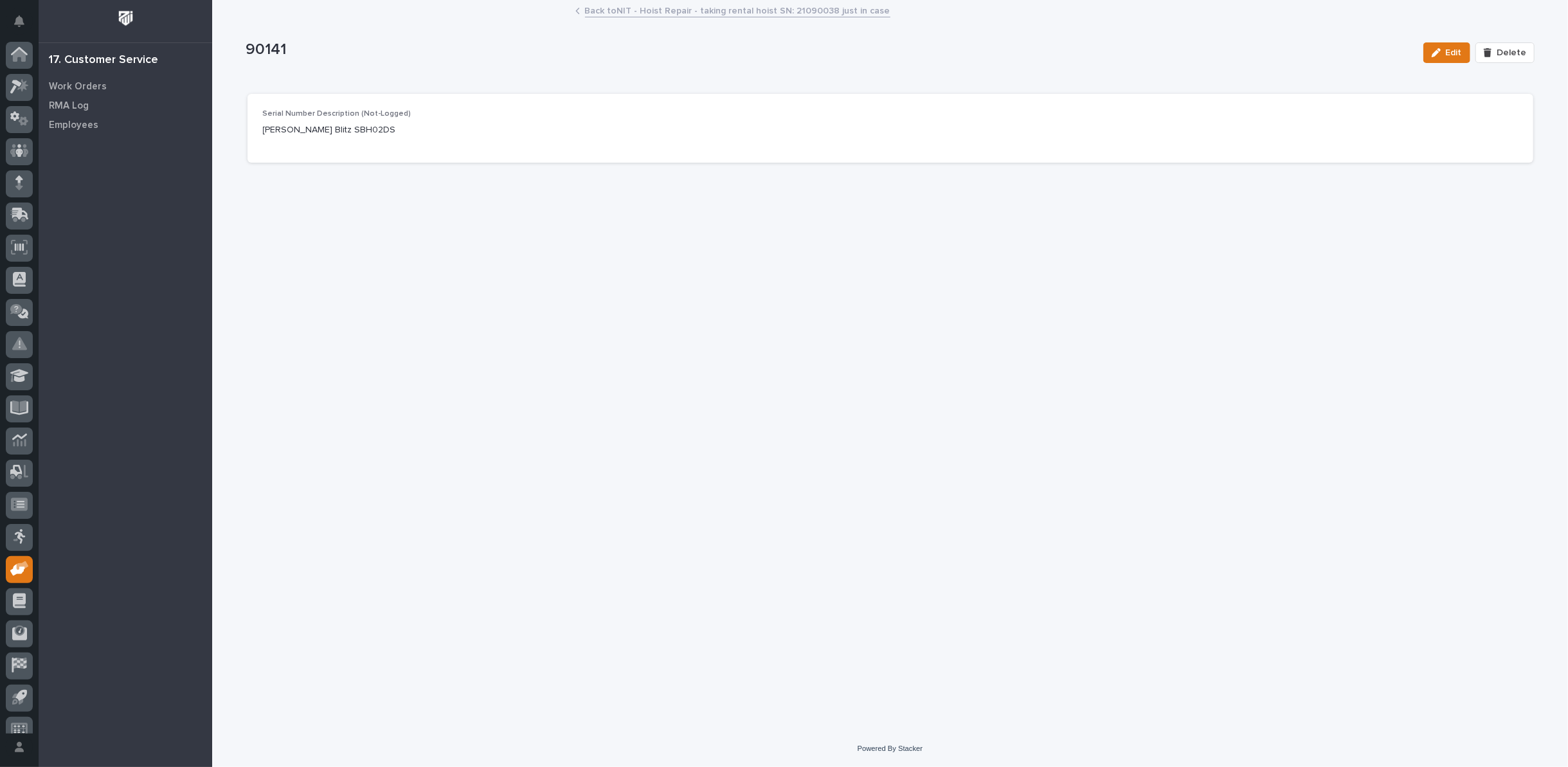
scroll to position [14, 0]
click at [1441, 51] on icon "button" at bounding box center [1436, 52] width 9 height 9
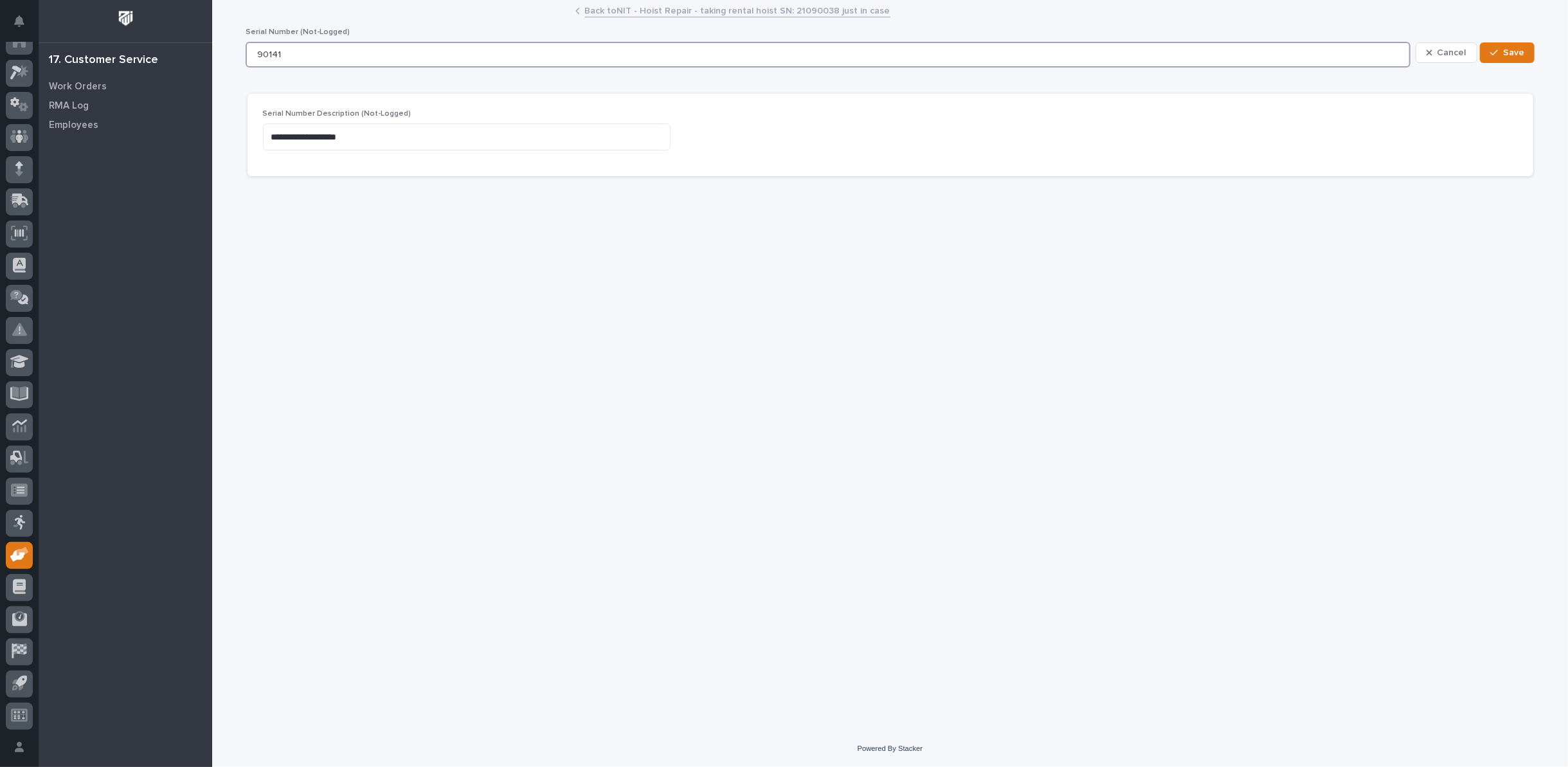
click at [312, 60] on input "90141" at bounding box center [828, 55] width 1165 height 26
type input "90141 - HOIST AT PWI FOR REPAIR"
click at [1500, 48] on div "button" at bounding box center [1497, 52] width 13 height 9
click at [693, 11] on link "Back to NIT - Hoist Repair - taking rental hoist SN: 21090038 just in case" at bounding box center [738, 10] width 306 height 15
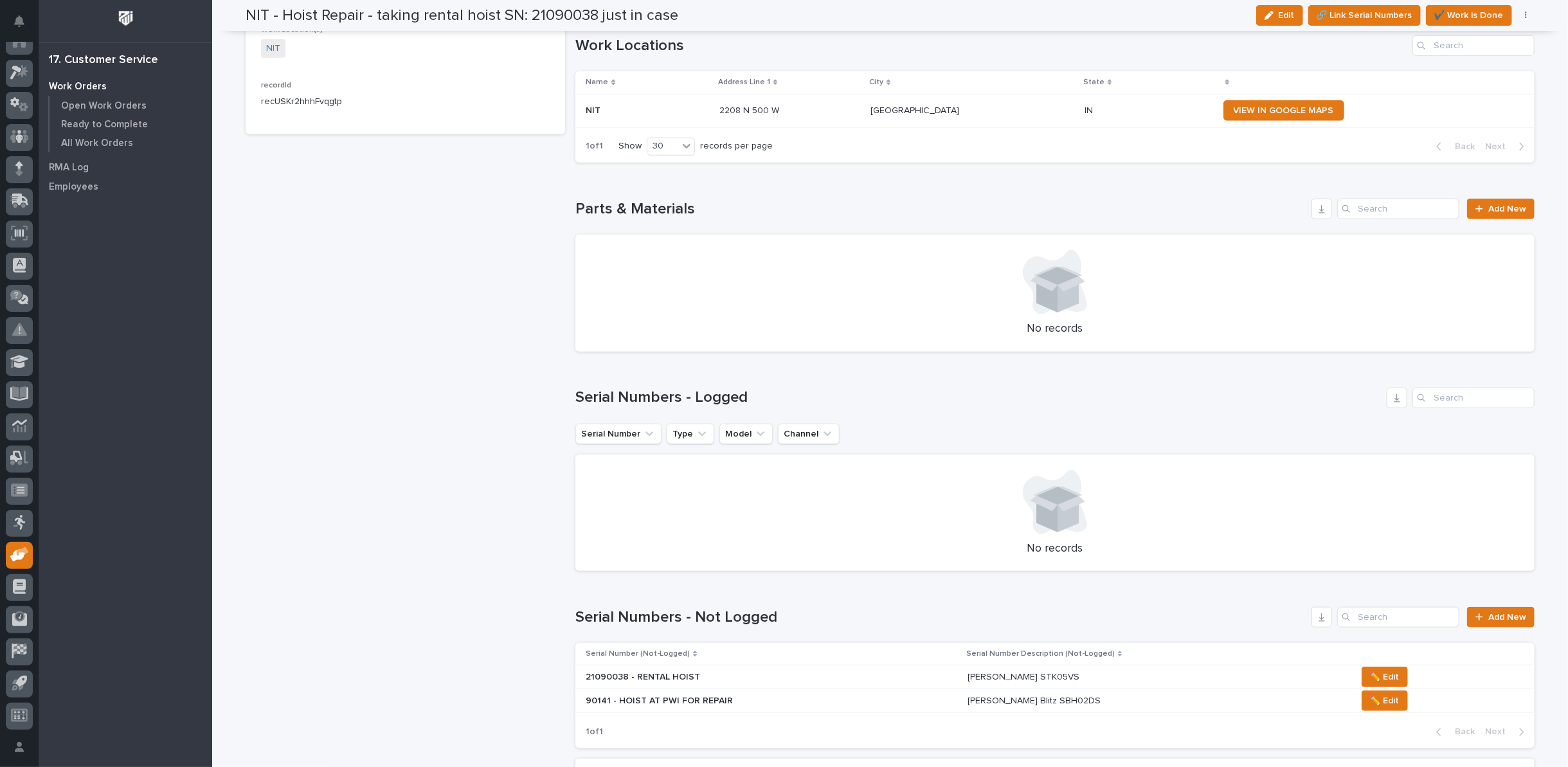
scroll to position [857, 0]
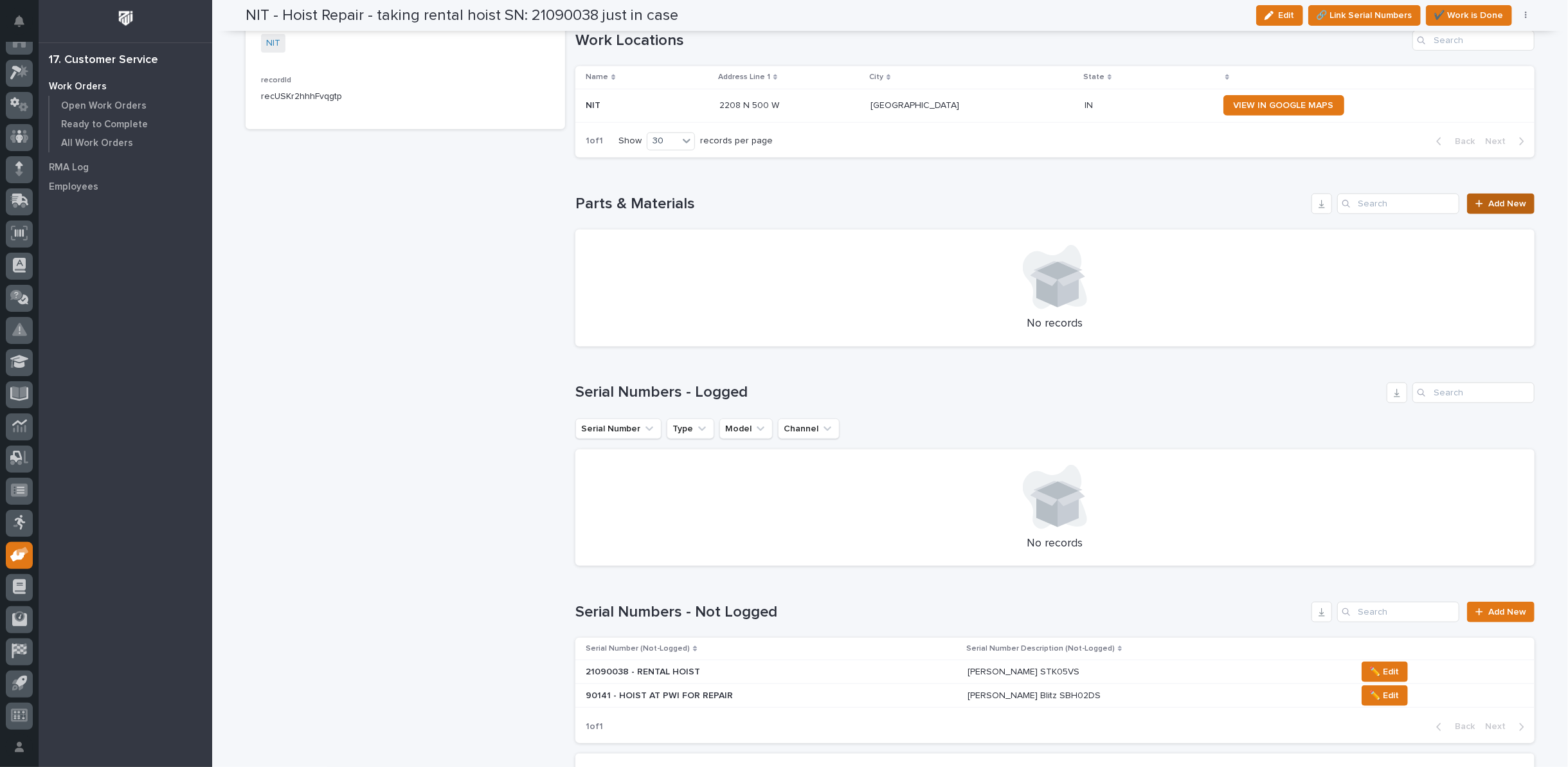
click at [1489, 200] on span "Add New" at bounding box center [1508, 204] width 38 height 9
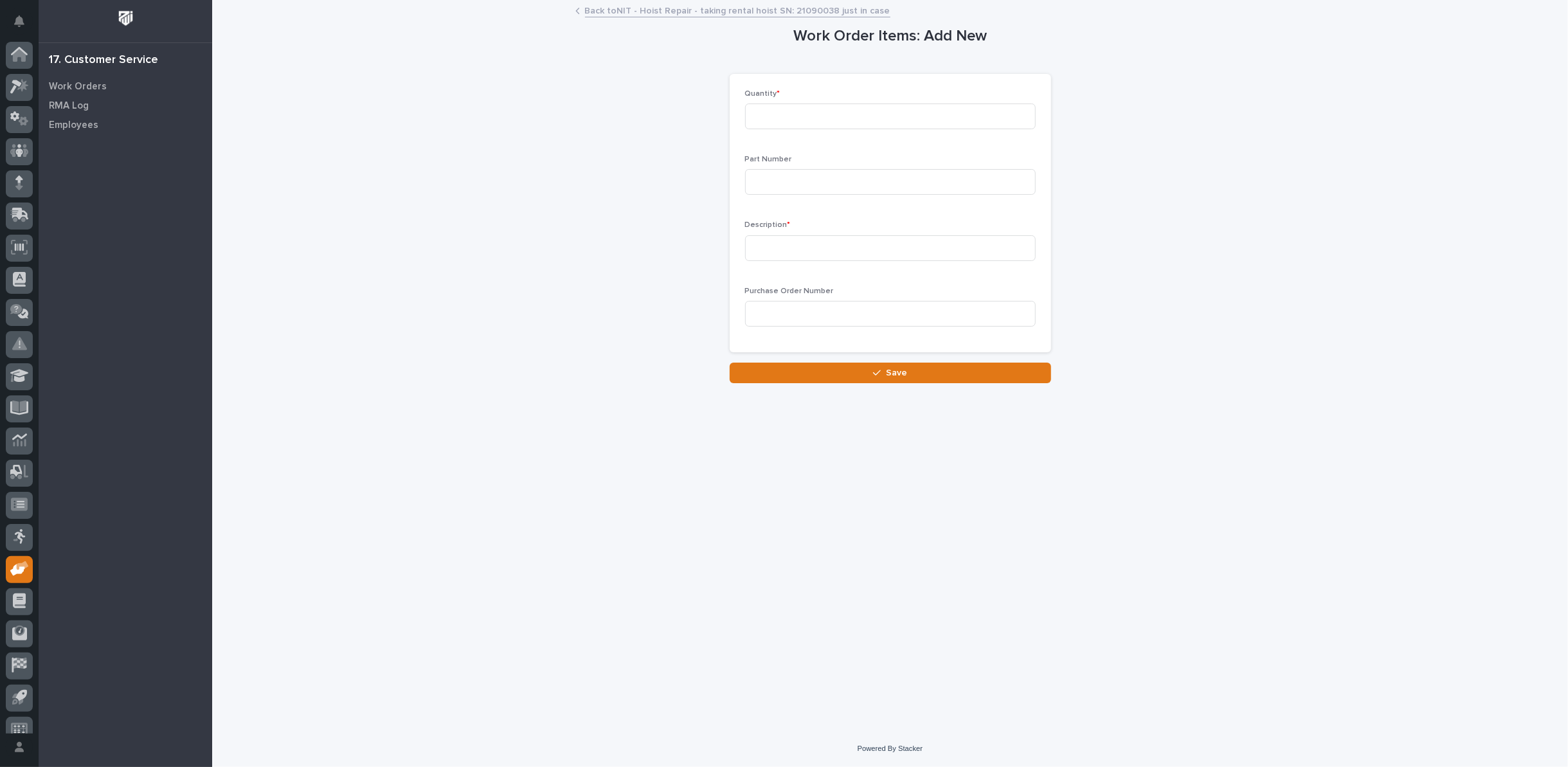
scroll to position [14, 0]
click at [797, 115] on input at bounding box center [890, 117] width 291 height 26
type input "3"
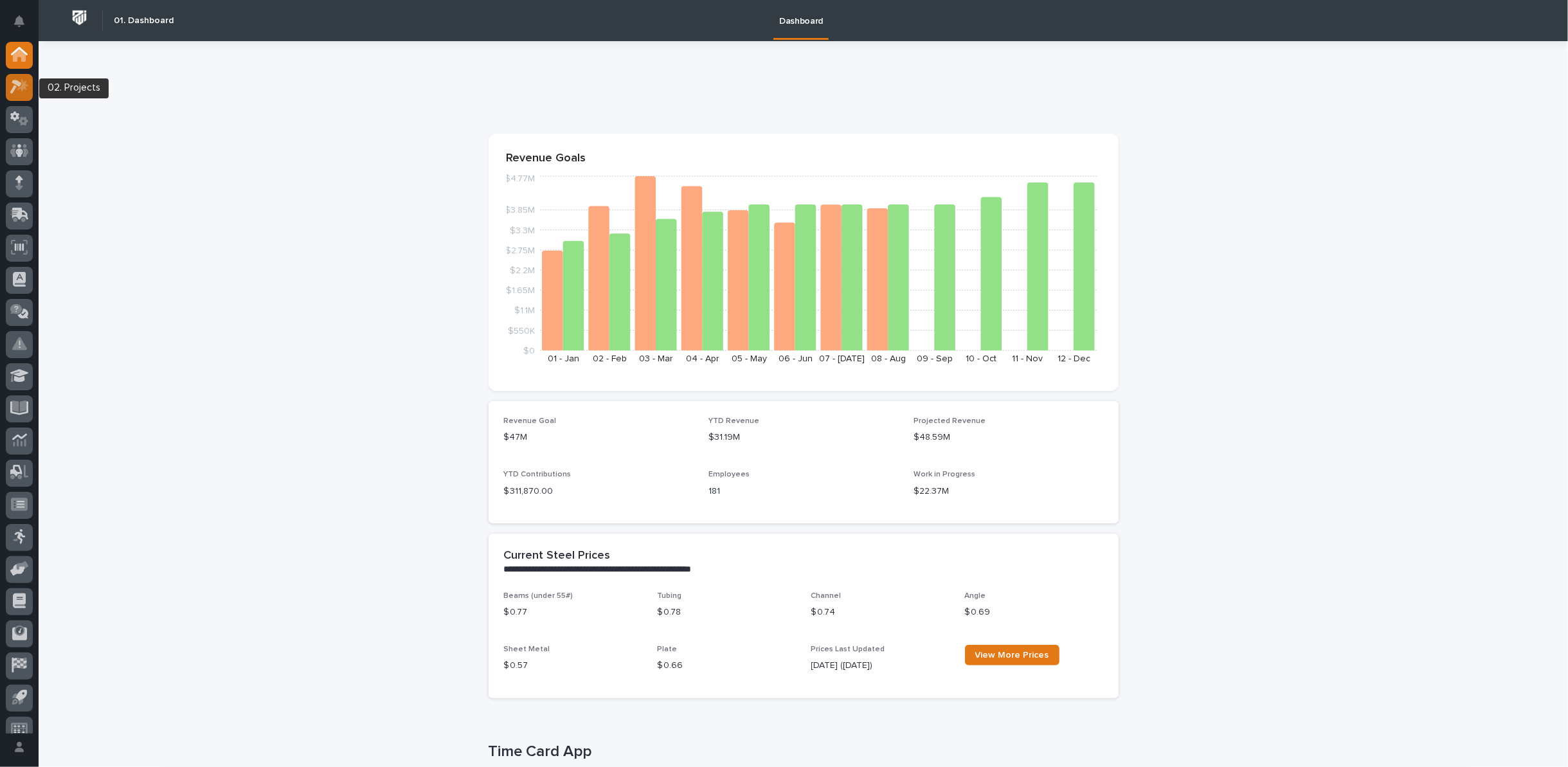
click at [12, 90] on icon at bounding box center [16, 87] width 11 height 14
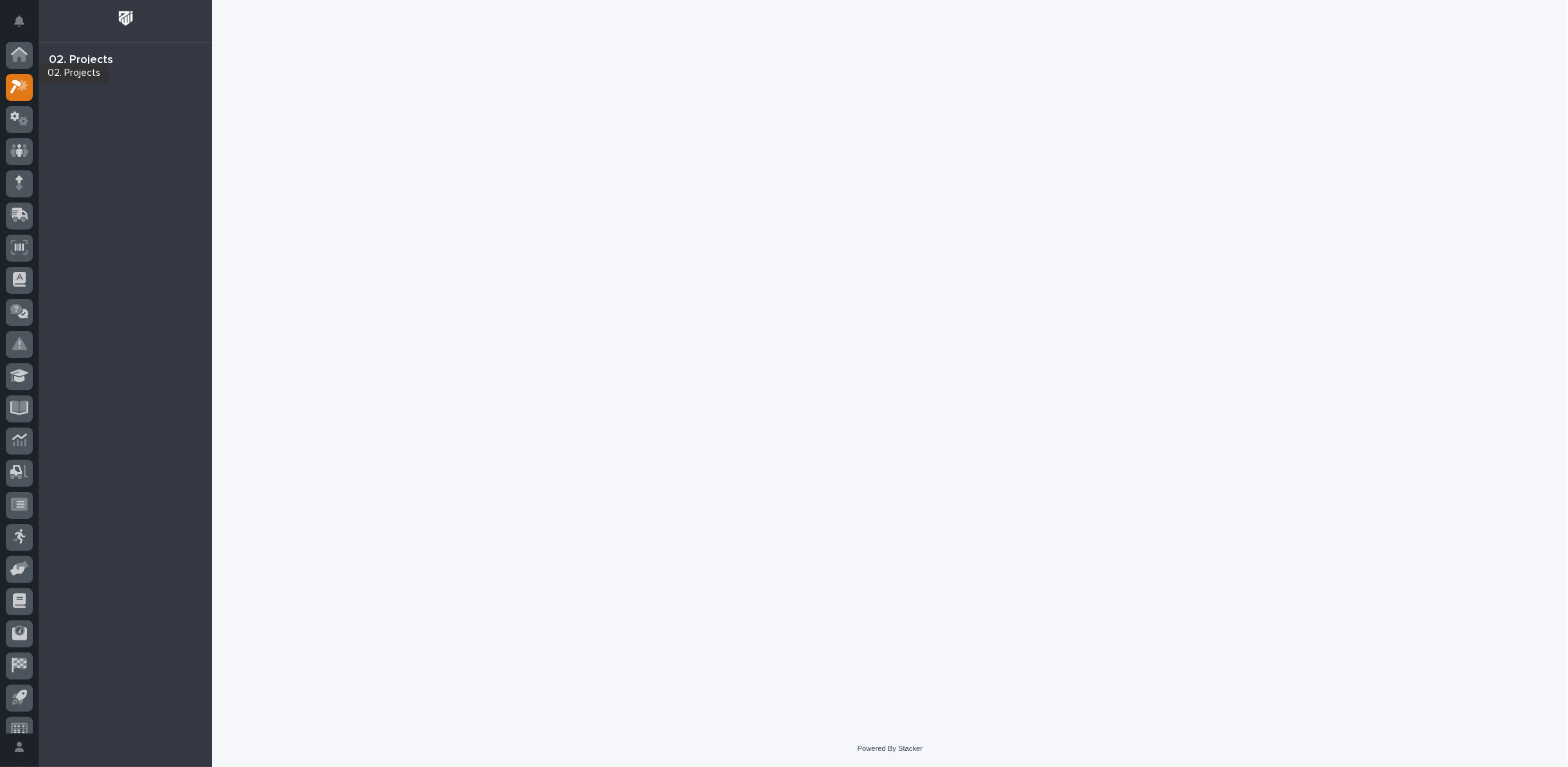
scroll to position [14, 0]
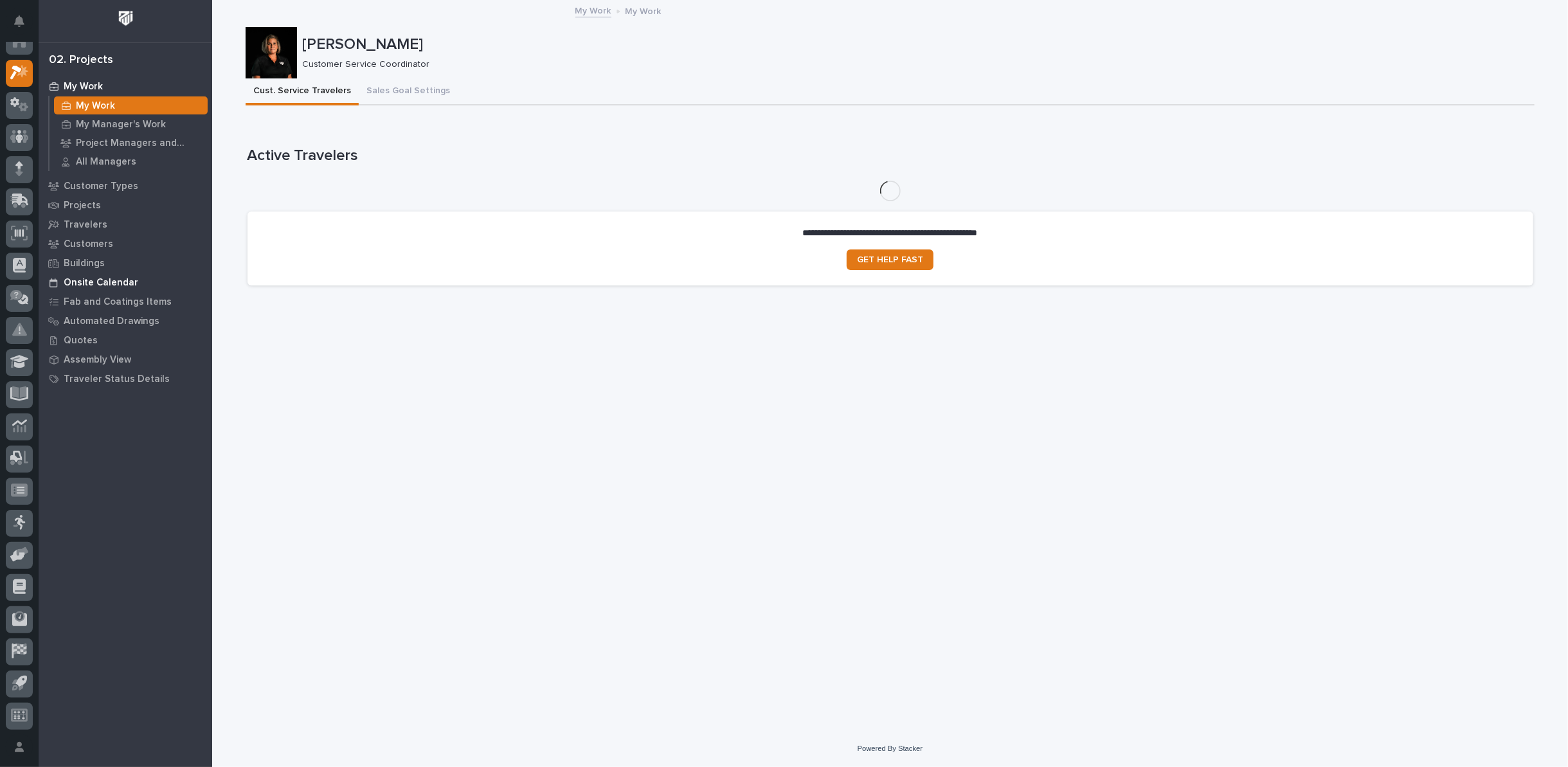
click at [107, 284] on p "Onsite Calendar" at bounding box center [101, 283] width 75 height 11
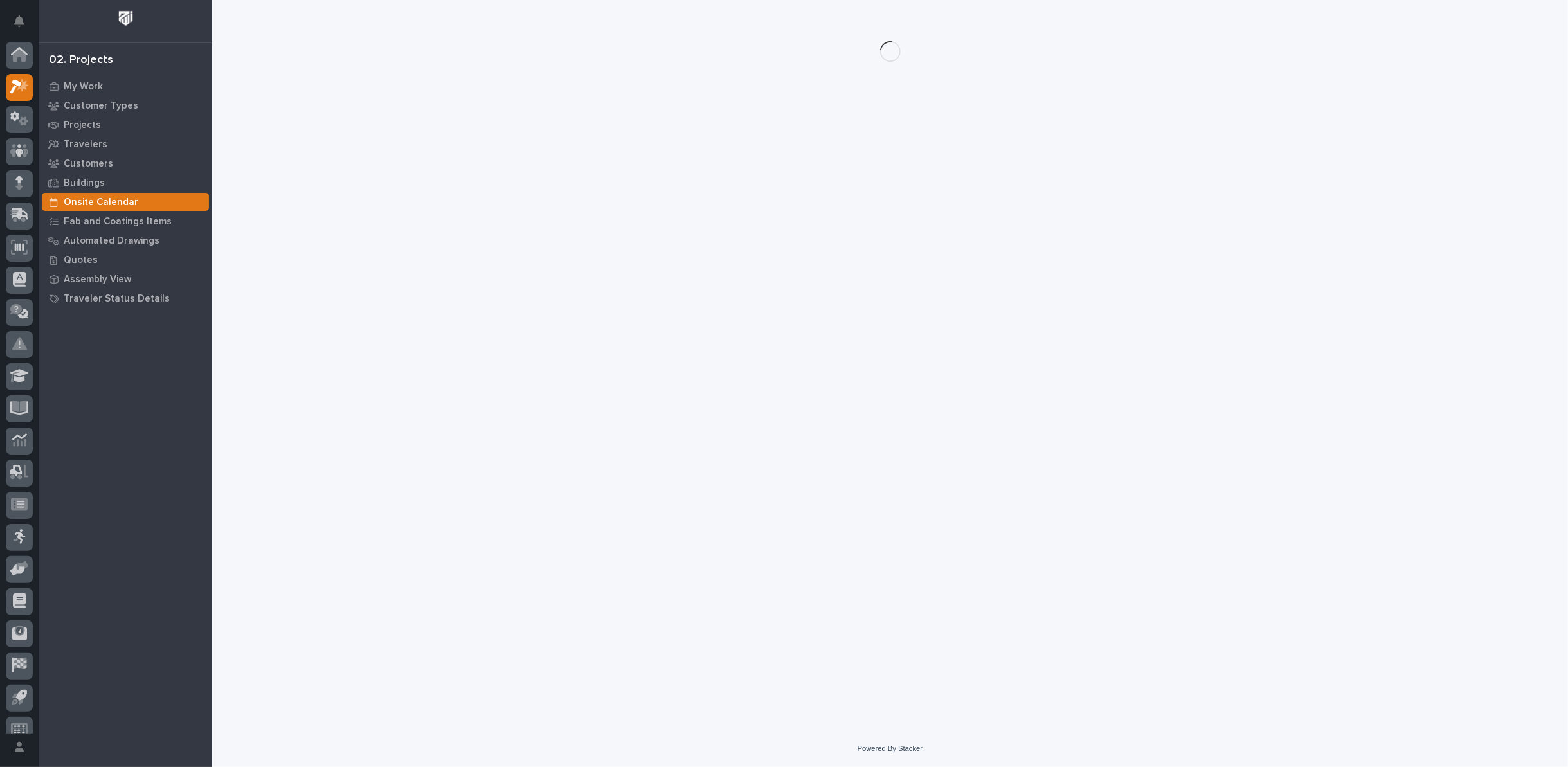
scroll to position [14, 0]
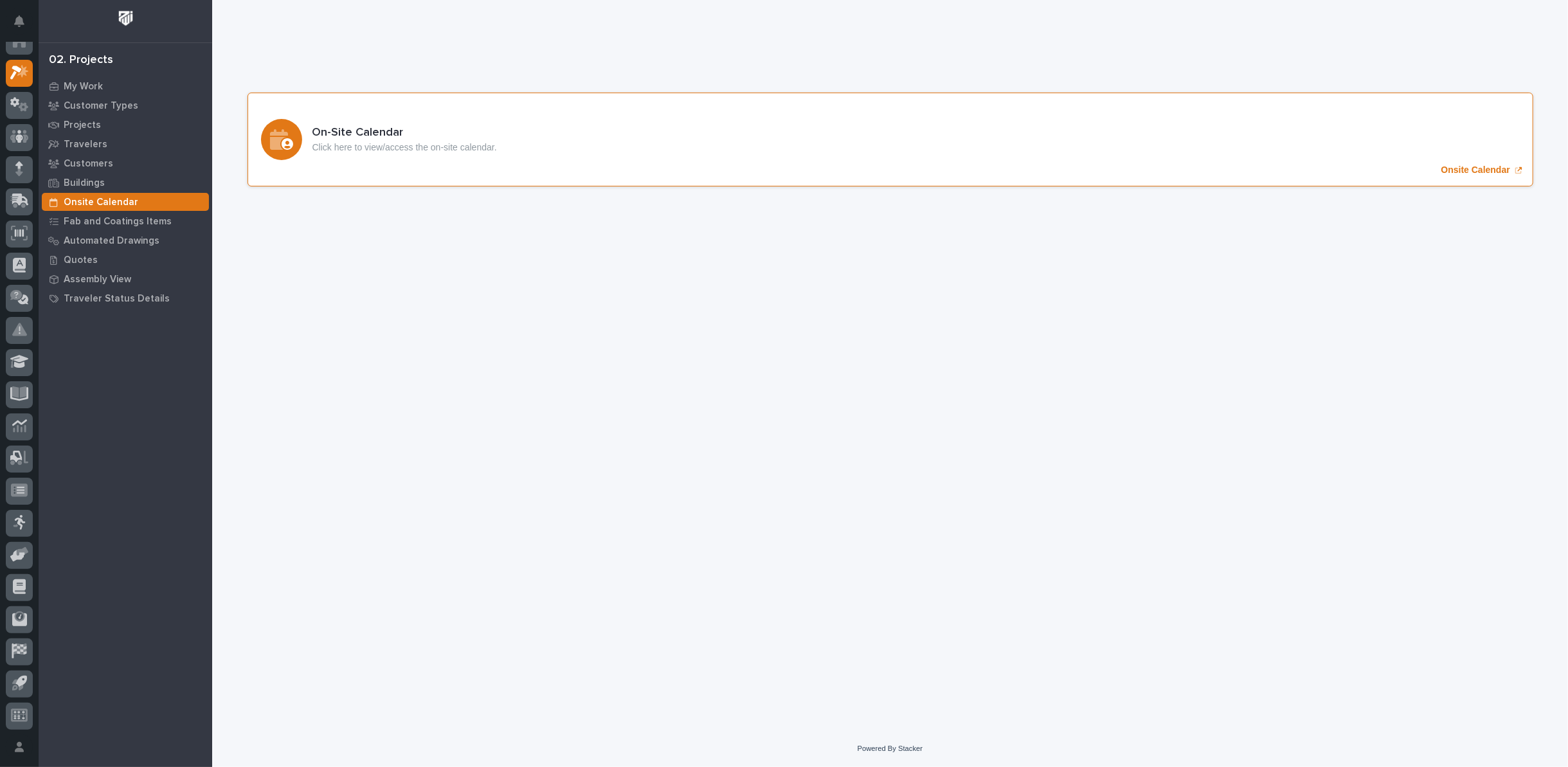
click at [1497, 170] on p "Onsite Calendar" at bounding box center [1476, 170] width 68 height 11
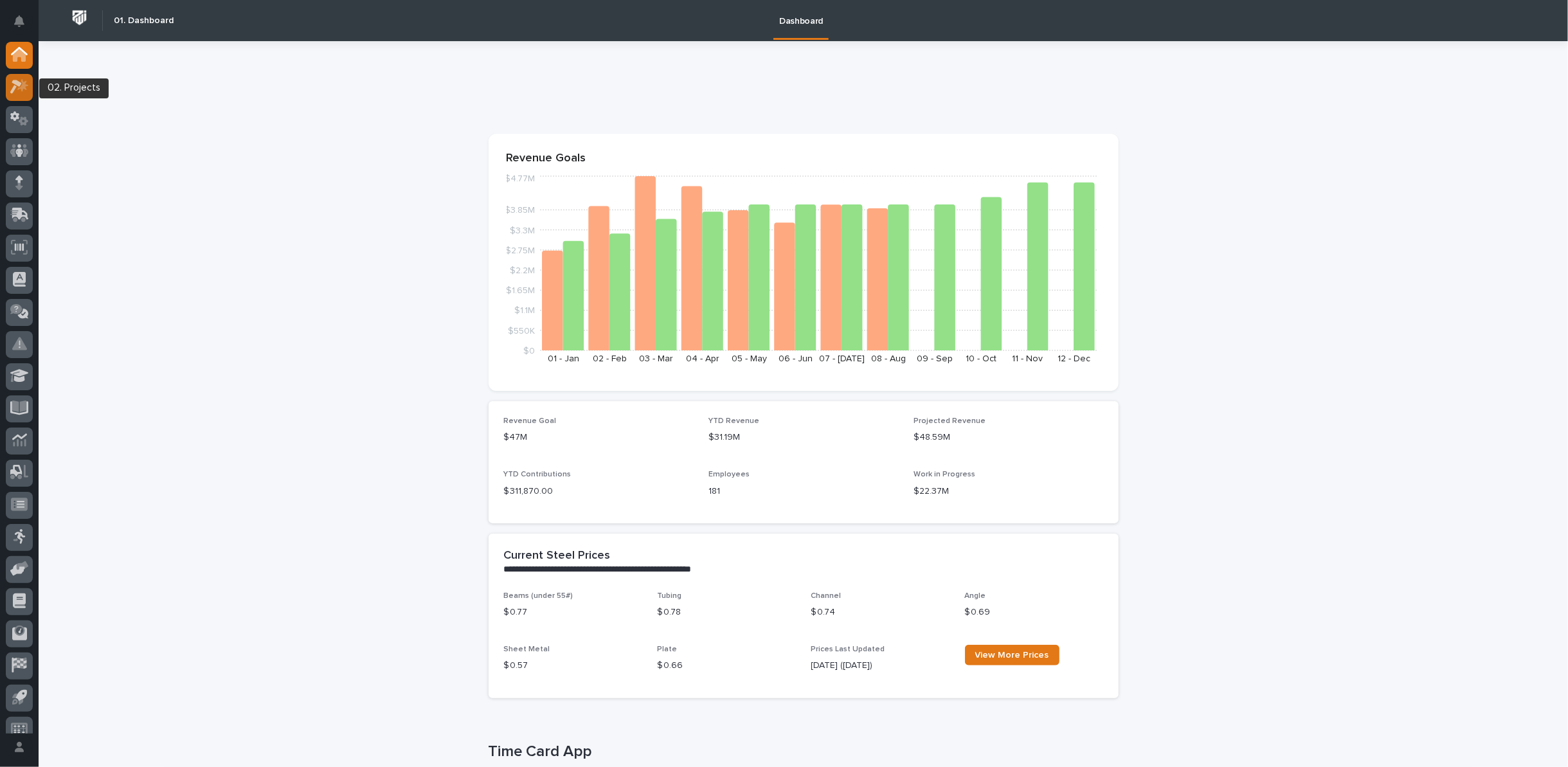
click at [20, 87] on icon at bounding box center [22, 86] width 11 height 13
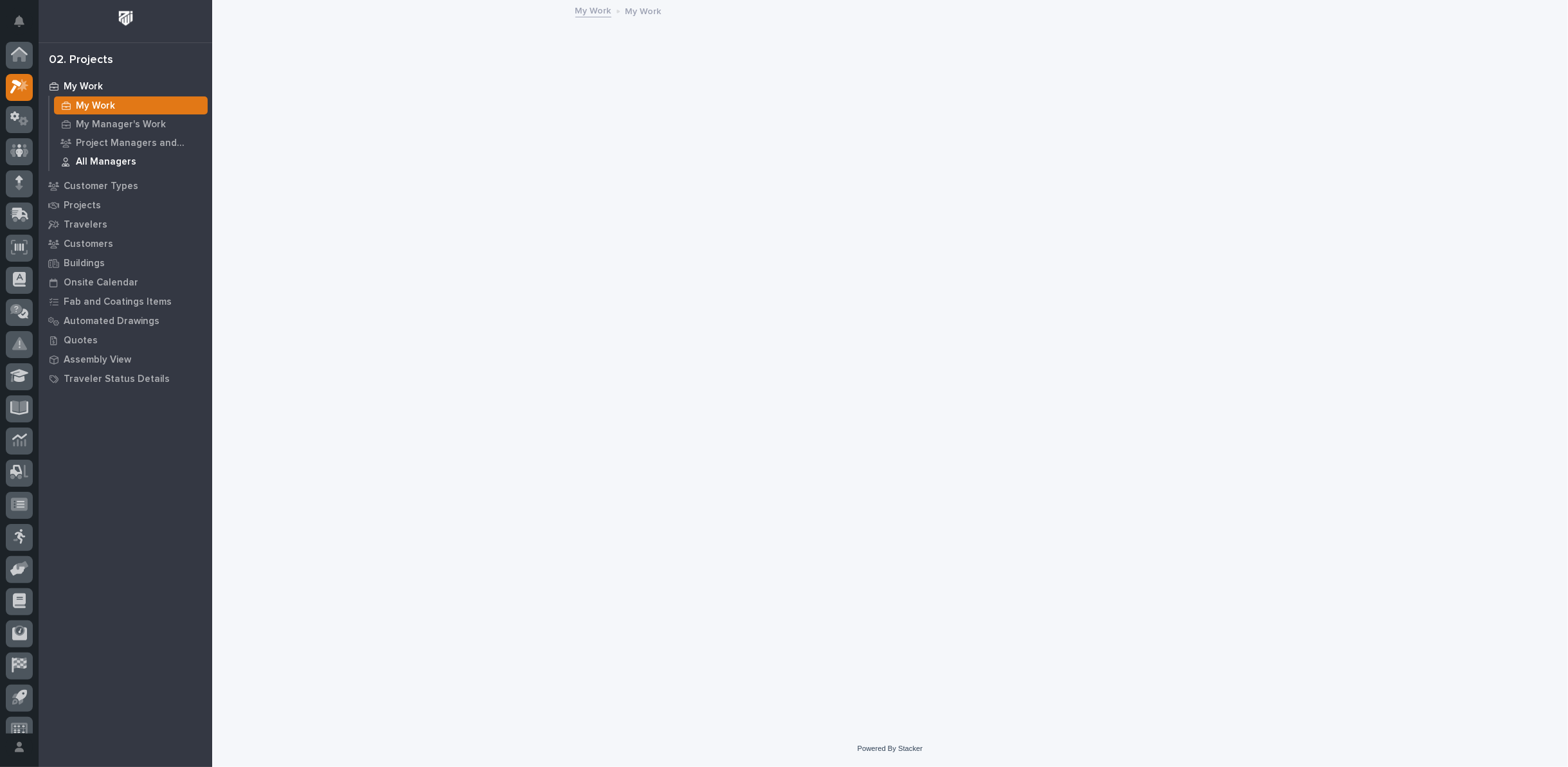
scroll to position [14, 0]
click at [111, 245] on div "Customers" at bounding box center [125, 244] width 167 height 18
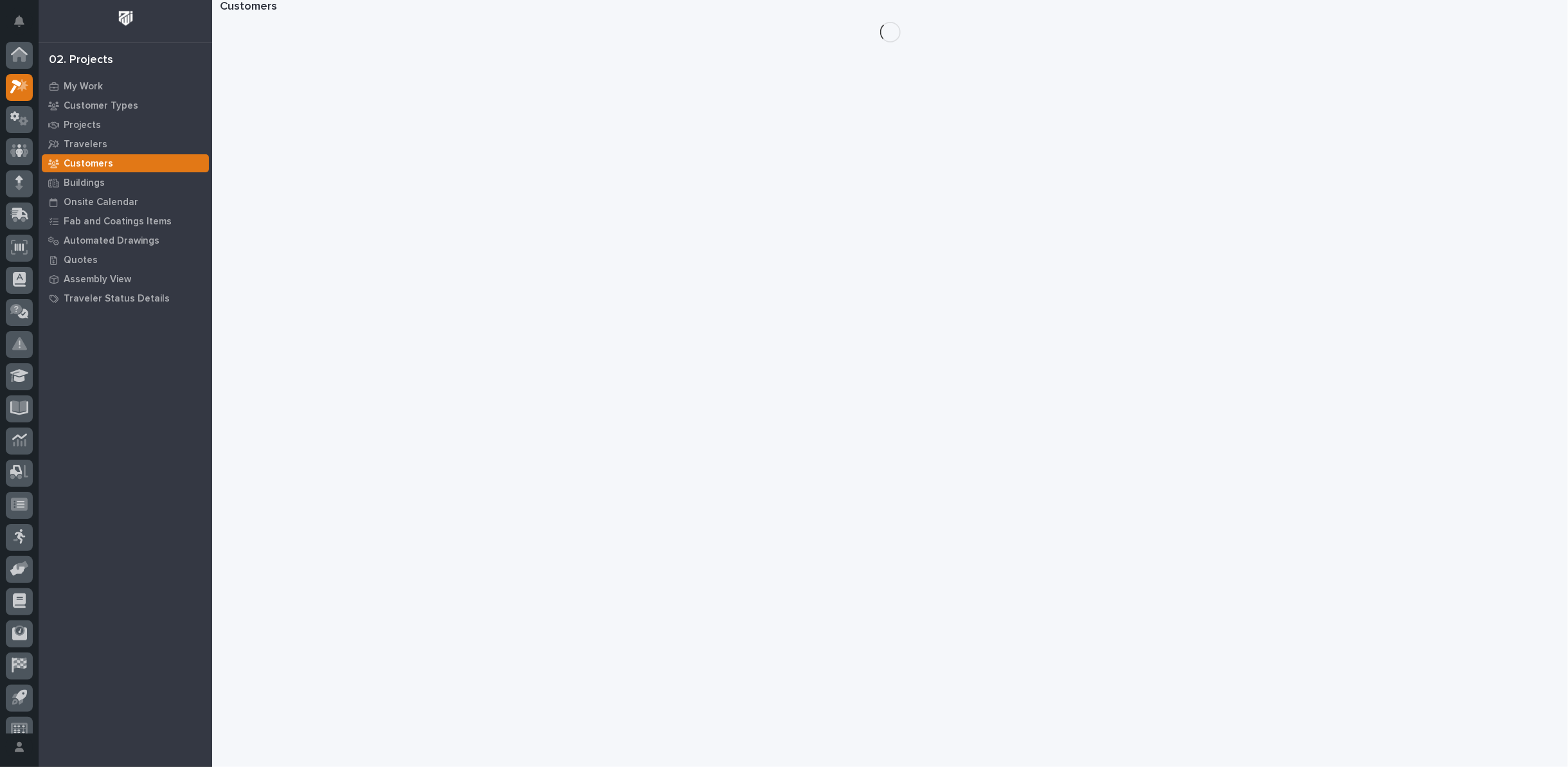
scroll to position [14, 0]
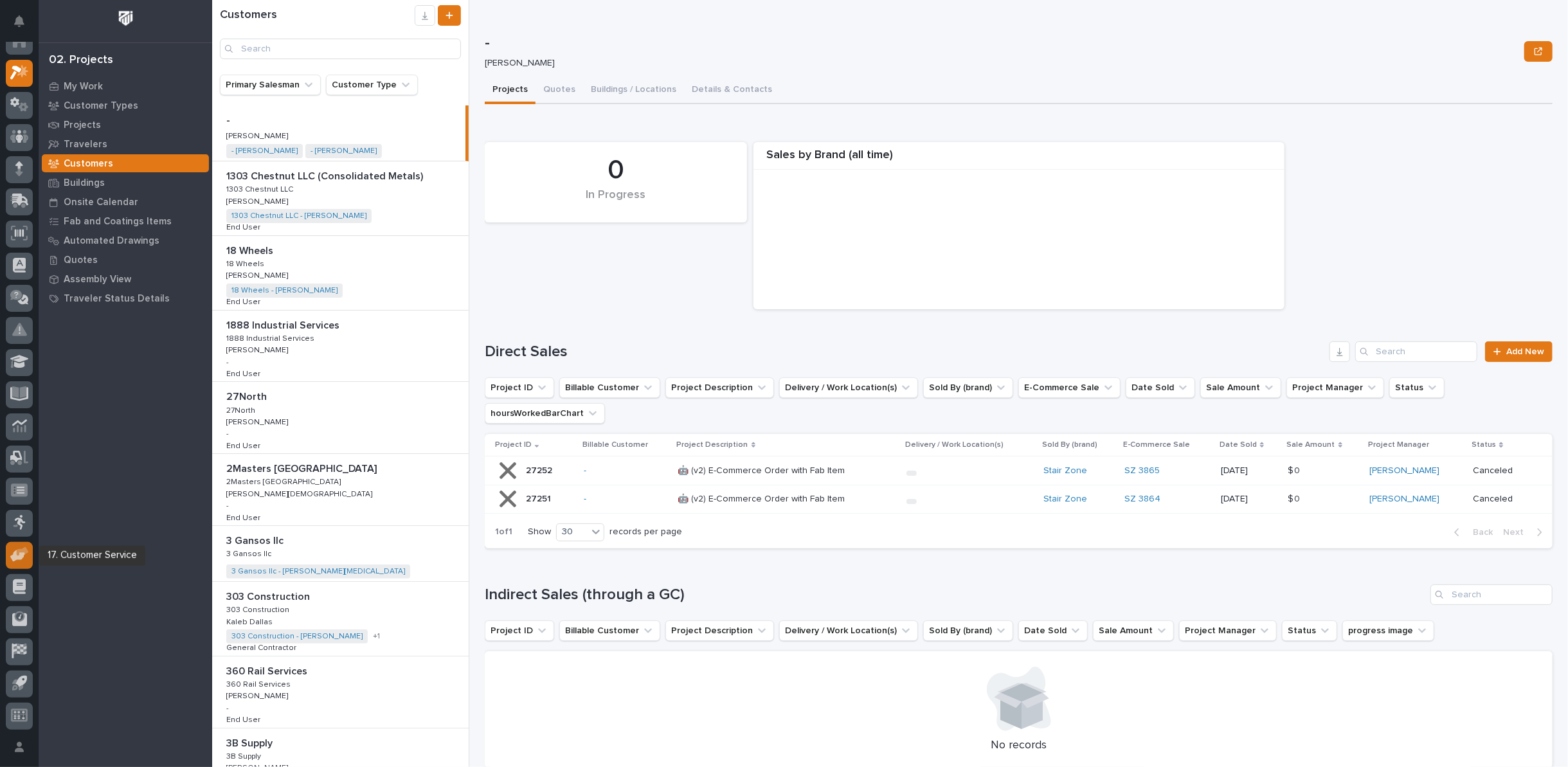
click at [19, 551] on icon at bounding box center [23, 551] width 12 height 9
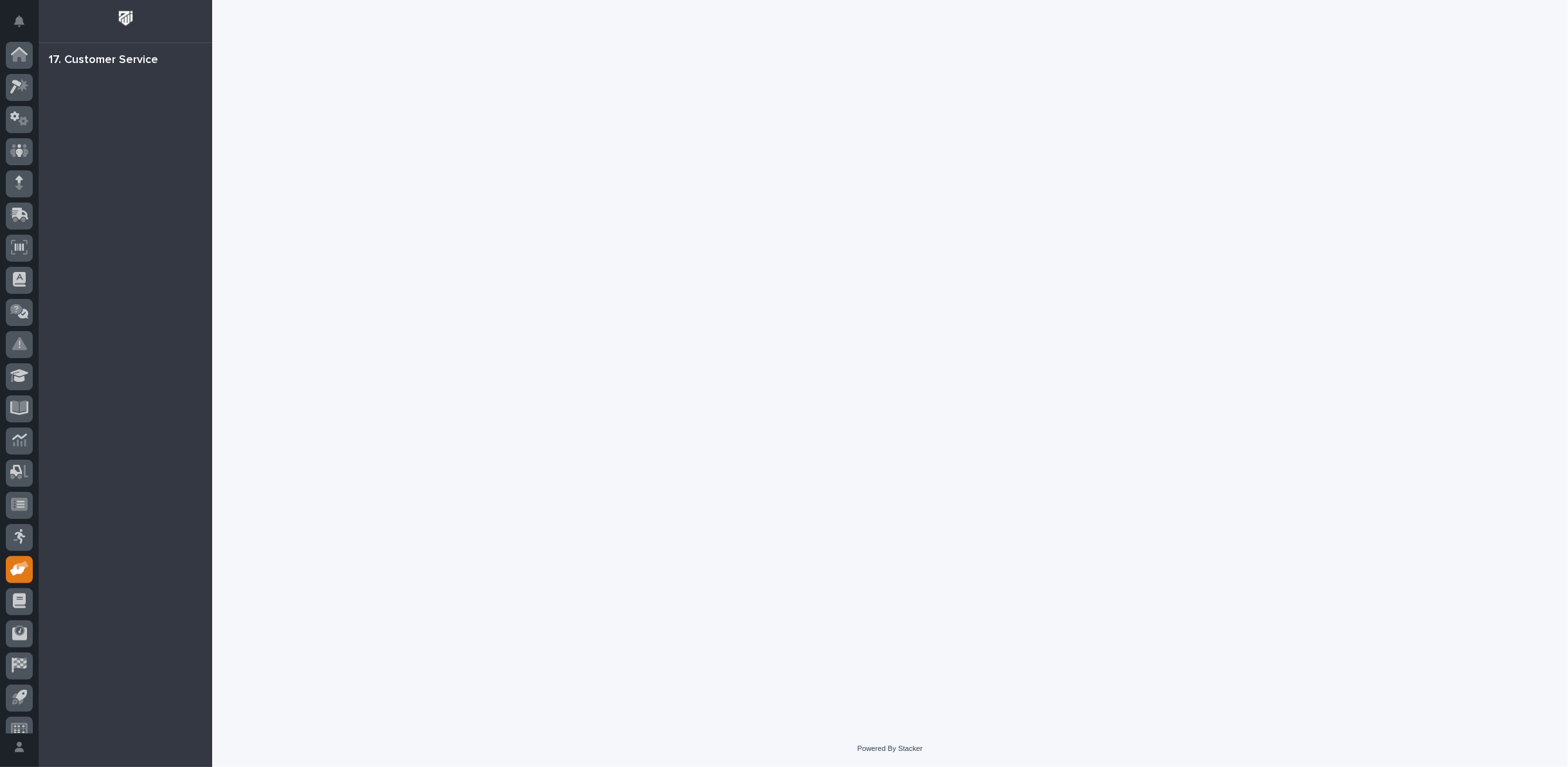
scroll to position [14, 0]
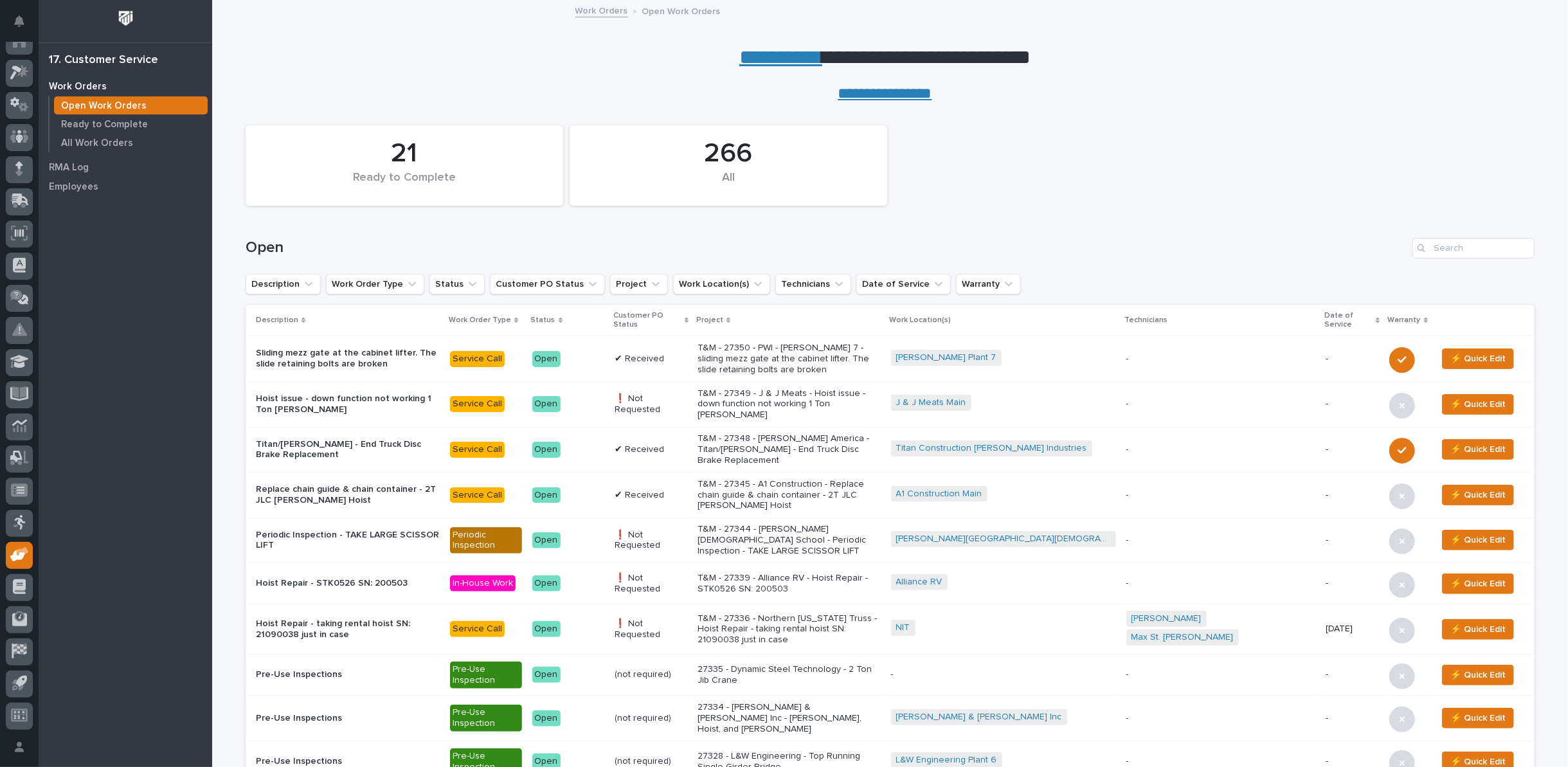
click at [825, 398] on p "T&M - 27349 - J & J Meats - Hoist issue - down function not working 1 Ton [PERS…" at bounding box center [789, 404] width 183 height 32
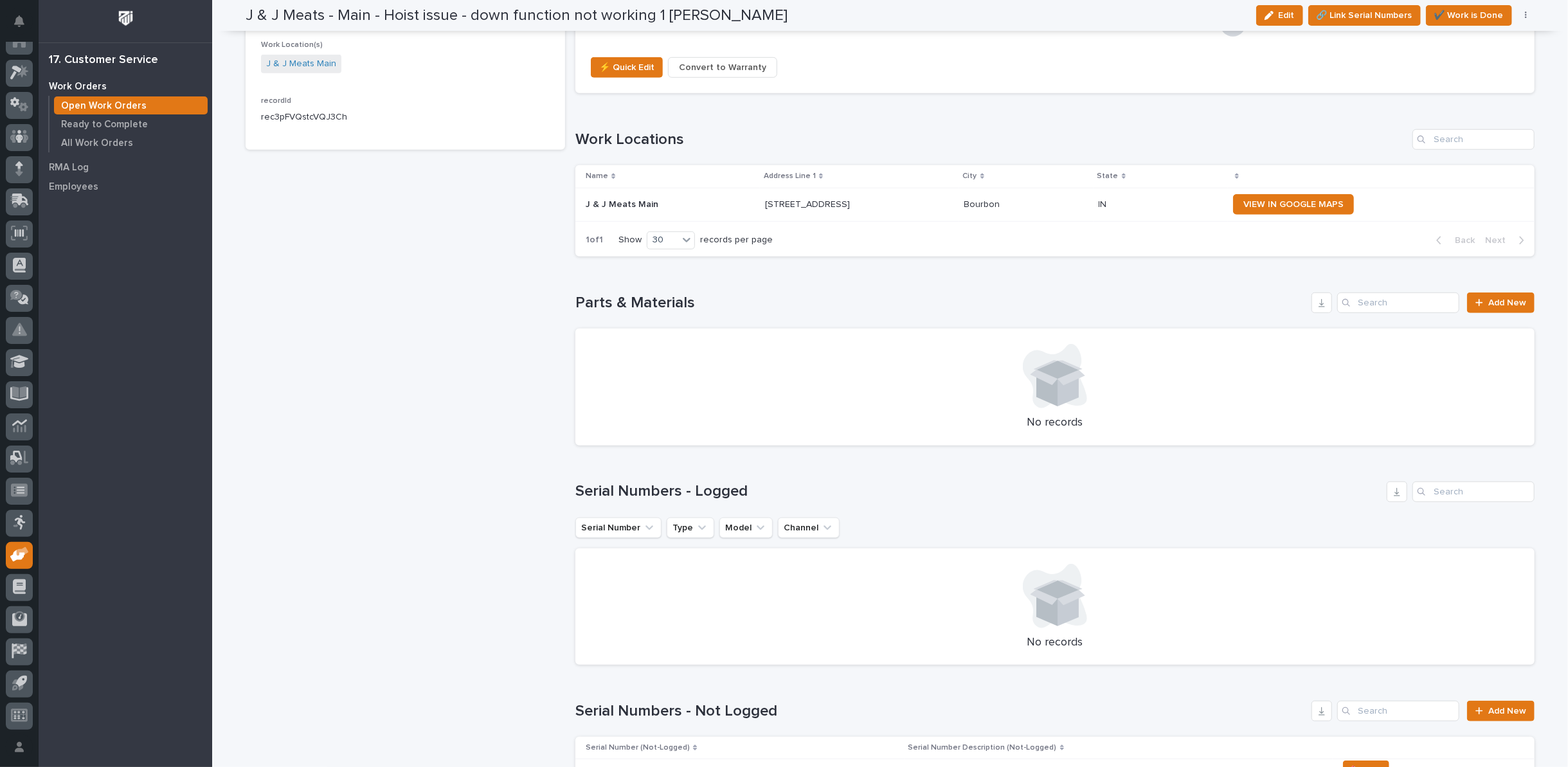
scroll to position [973, 0]
